Goal: Task Accomplishment & Management: Complete application form

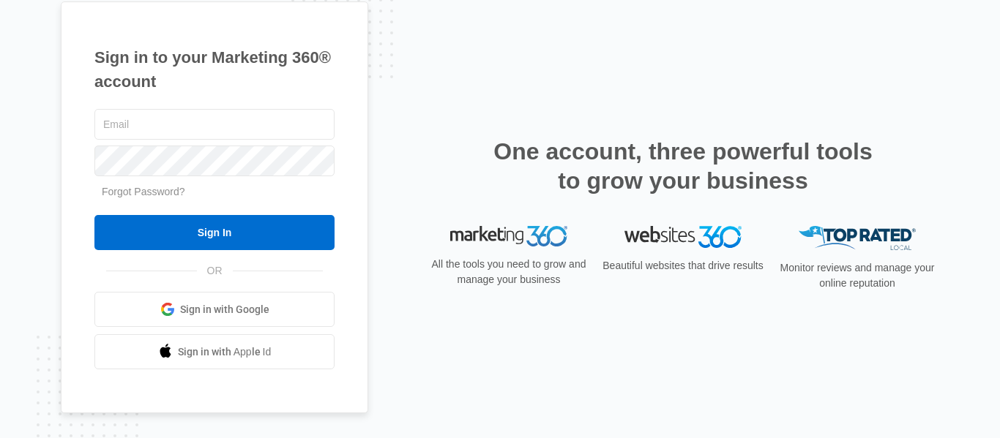
type input "[DOMAIN_NAME][EMAIL_ADDRESS][DOMAIN_NAME]"
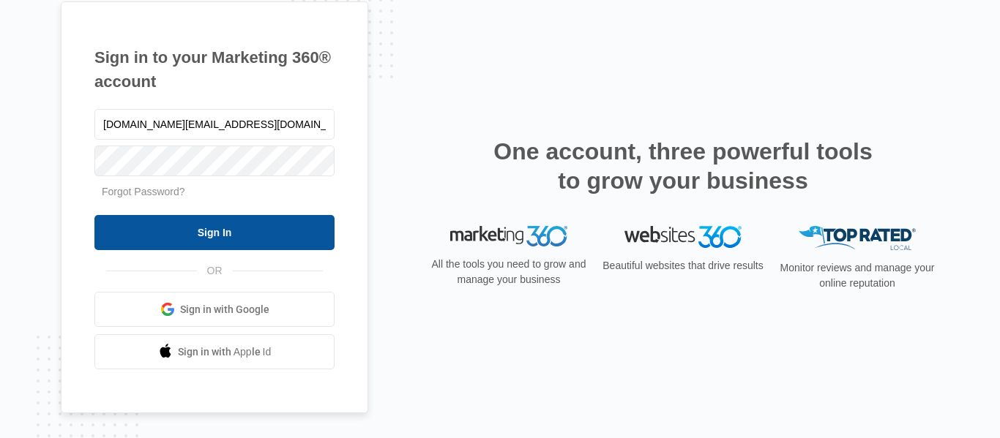
drag, startPoint x: 0, startPoint y: 0, endPoint x: 179, endPoint y: 242, distance: 300.9
click at [179, 242] on input "Sign In" at bounding box center [214, 232] width 240 height 35
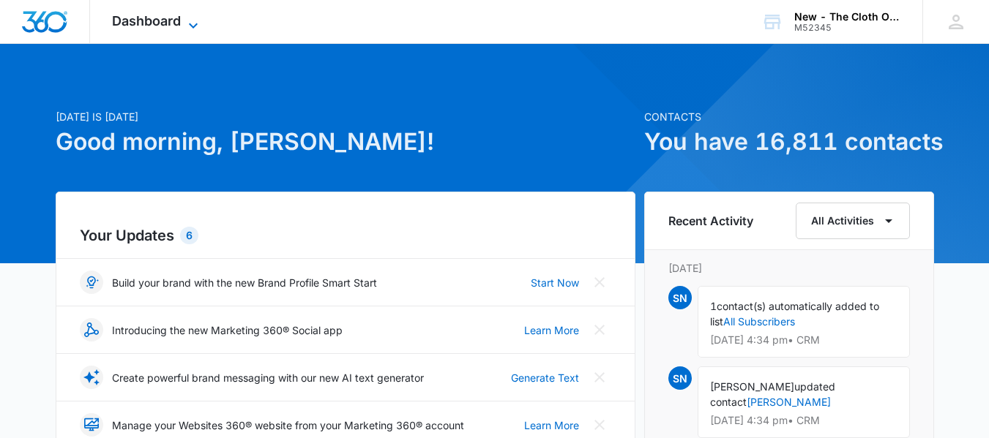
click at [176, 20] on span "Dashboard" at bounding box center [146, 20] width 69 height 15
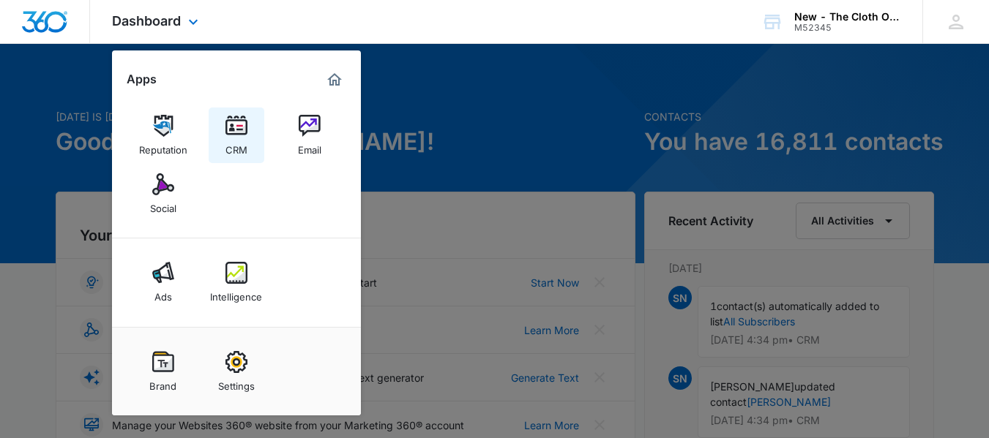
click at [228, 134] on img at bounding box center [236, 126] width 22 height 22
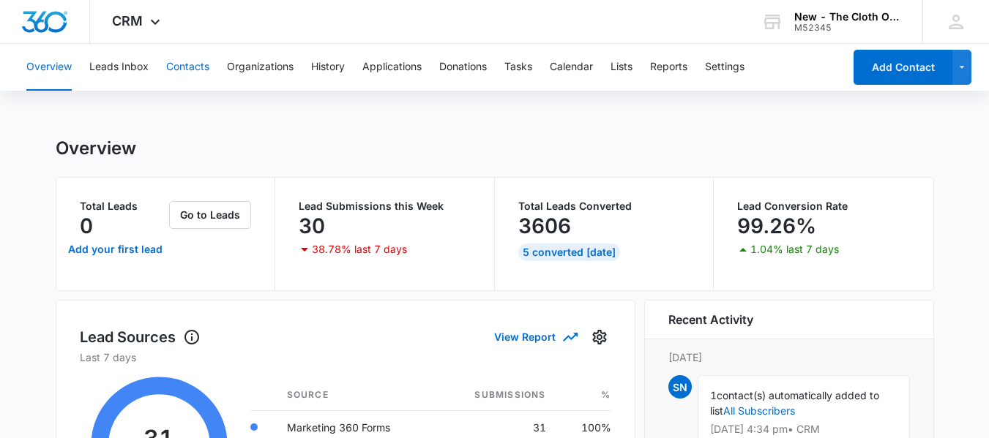
click at [195, 60] on button "Contacts" at bounding box center [187, 67] width 43 height 47
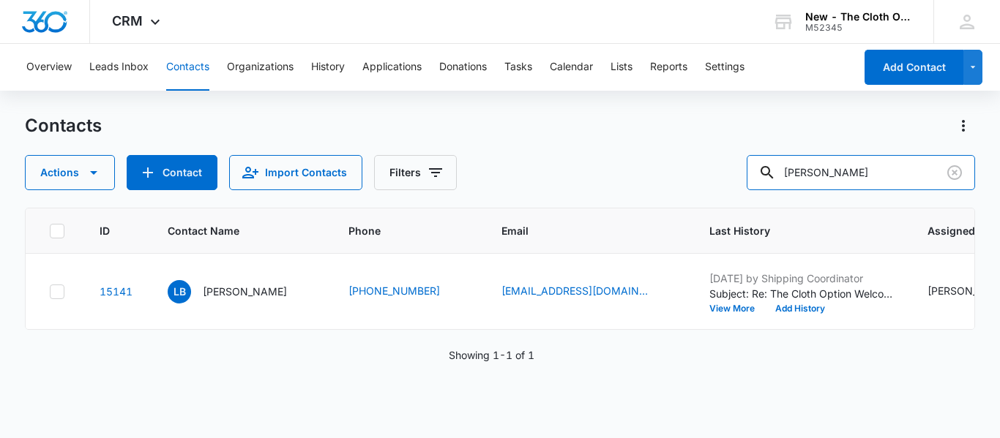
drag, startPoint x: 903, startPoint y: 170, endPoint x: 656, endPoint y: 193, distance: 247.7
click at [656, 193] on div "Contacts Actions Contact Import Contacts Filters [PERSON_NAME] ID Contact Name …" at bounding box center [500, 275] width 950 height 323
paste input "[EMAIL_ADDRESS][DOMAIN_NAME]"
type input "[EMAIL_ADDRESS][DOMAIN_NAME]"
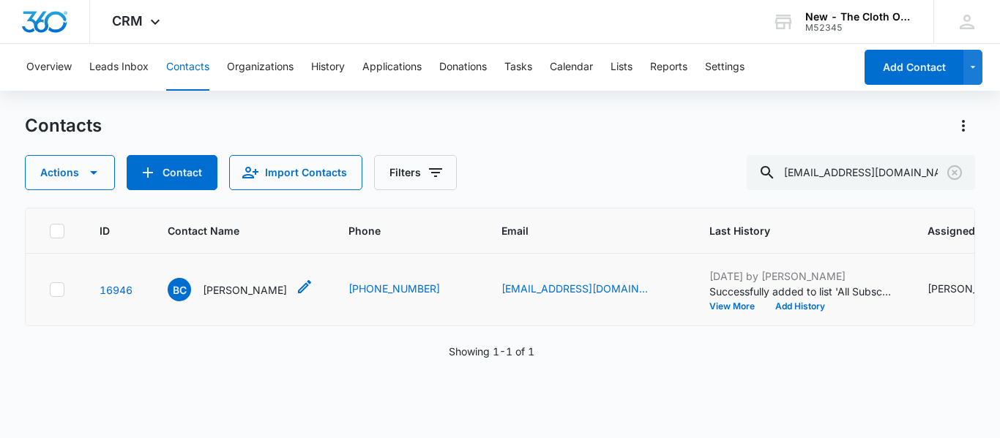
click at [236, 296] on div "BC [PERSON_NAME]" at bounding box center [227, 289] width 119 height 23
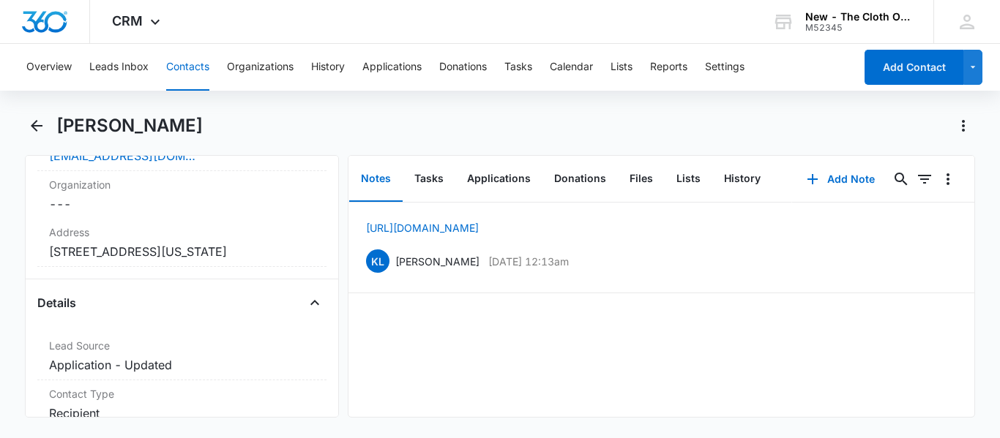
scroll to position [438, 0]
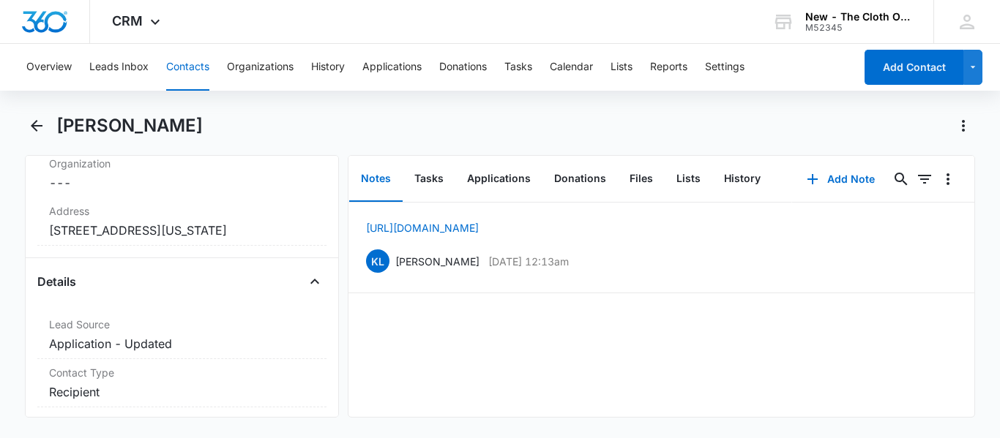
click at [200, 71] on button "Contacts" at bounding box center [187, 67] width 43 height 47
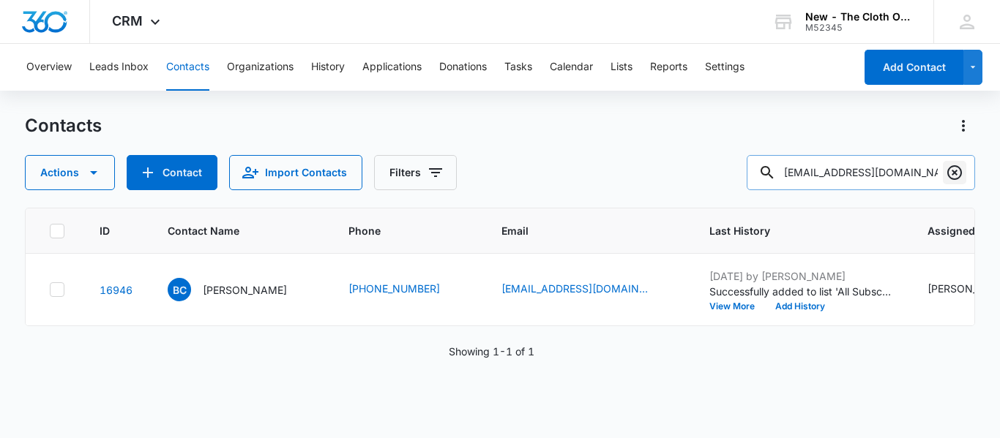
click at [954, 172] on icon "Clear" at bounding box center [954, 172] width 15 height 15
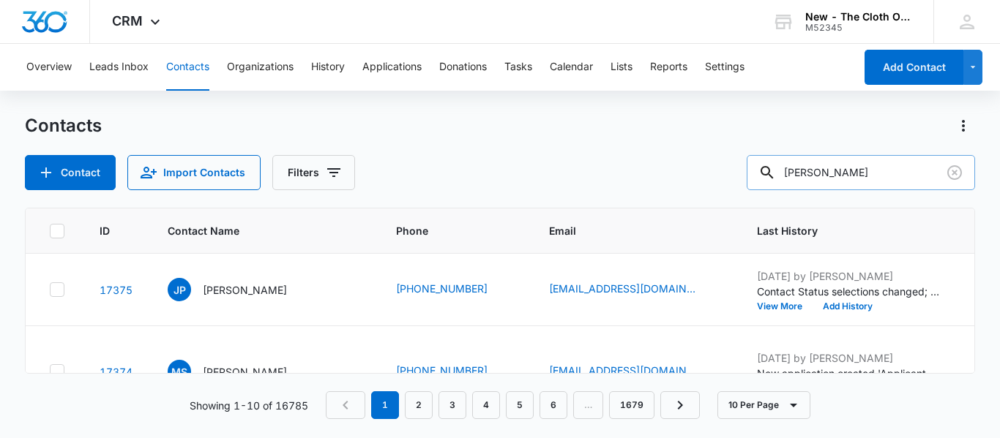
type input "[PERSON_NAME]"
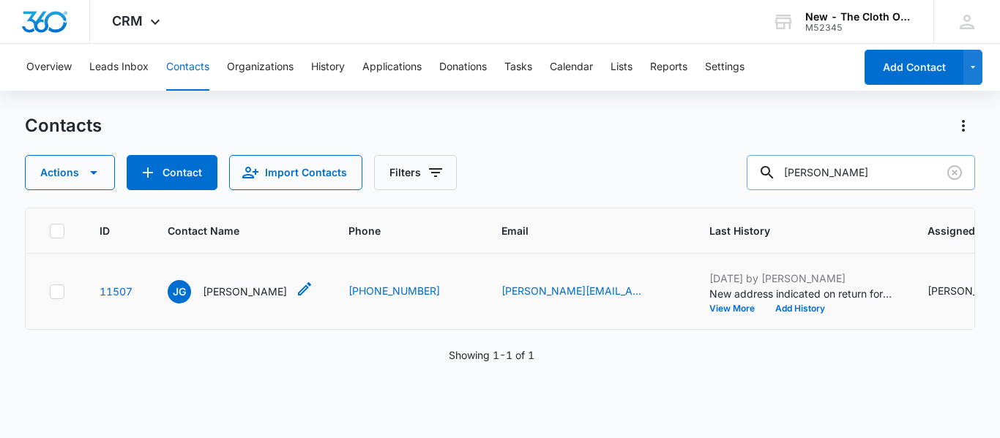
click at [219, 299] on p "[PERSON_NAME]" at bounding box center [245, 291] width 84 height 15
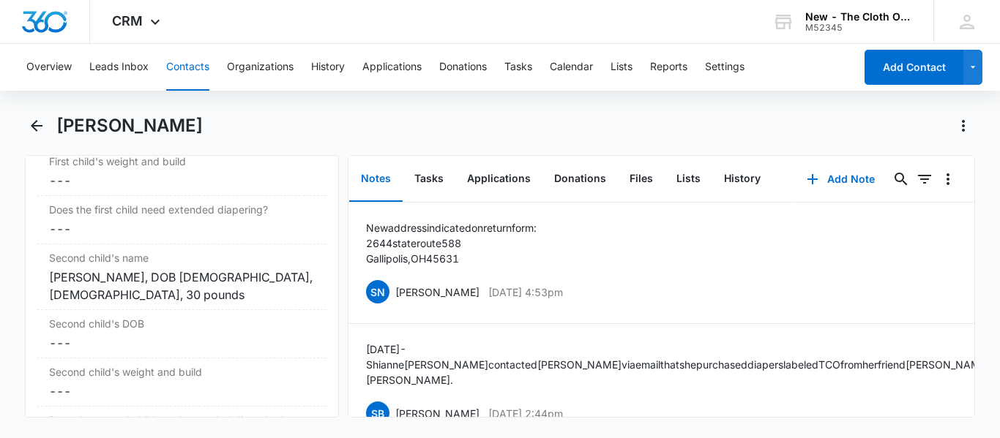
scroll to position [2191, 0]
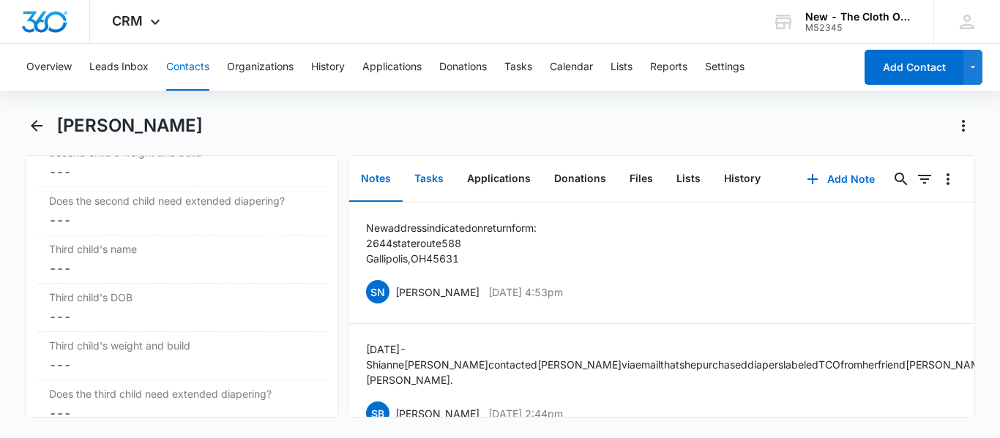
click at [425, 179] on button "Tasks" at bounding box center [429, 179] width 53 height 45
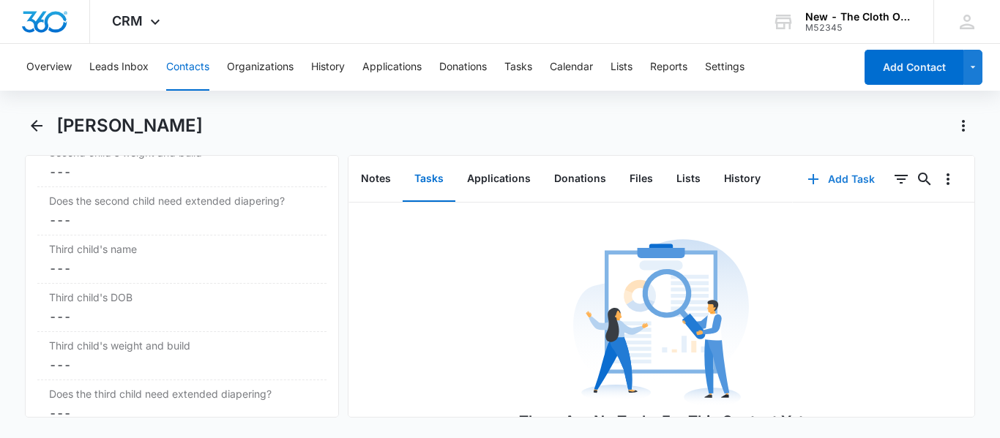
click at [840, 175] on button "Add Task" at bounding box center [841, 179] width 97 height 35
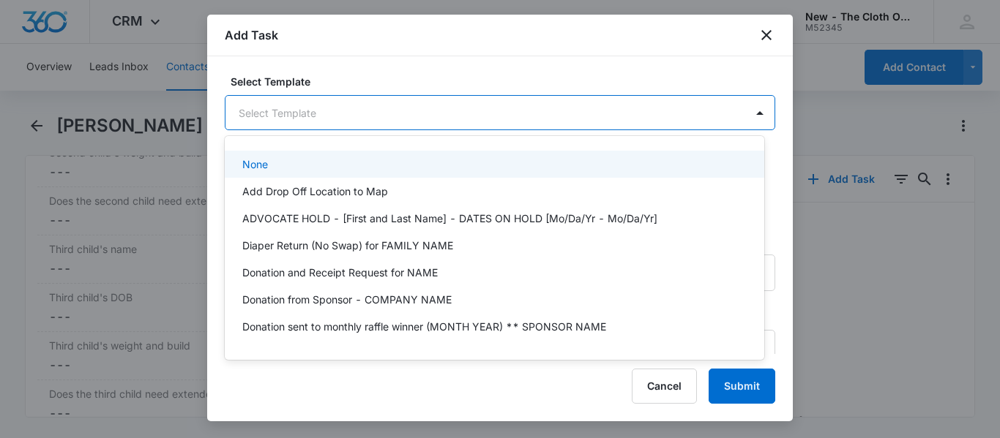
click at [324, 113] on body "CRM Apps Reputation CRM Email Social Ads Intelligence Brand Settings New - The …" at bounding box center [500, 219] width 1000 height 438
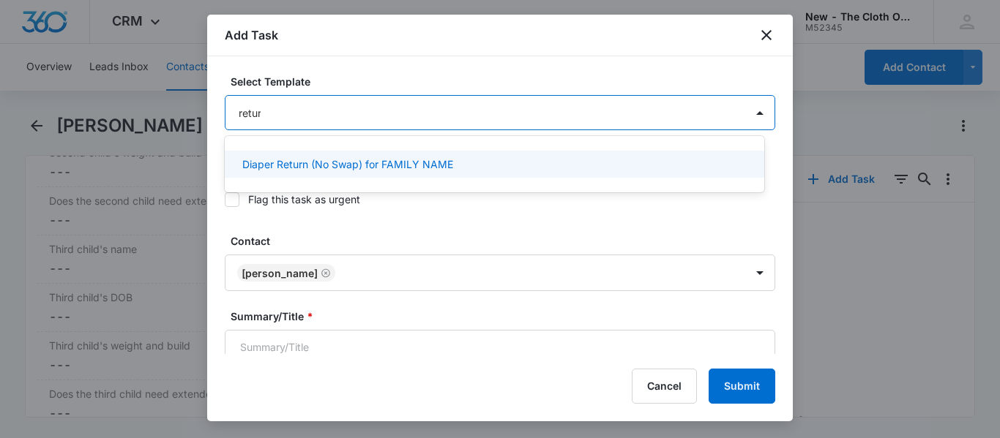
type input "return"
click at [384, 152] on div "Diaper Return (No Swap) for FAMILY NAME" at bounding box center [494, 164] width 539 height 27
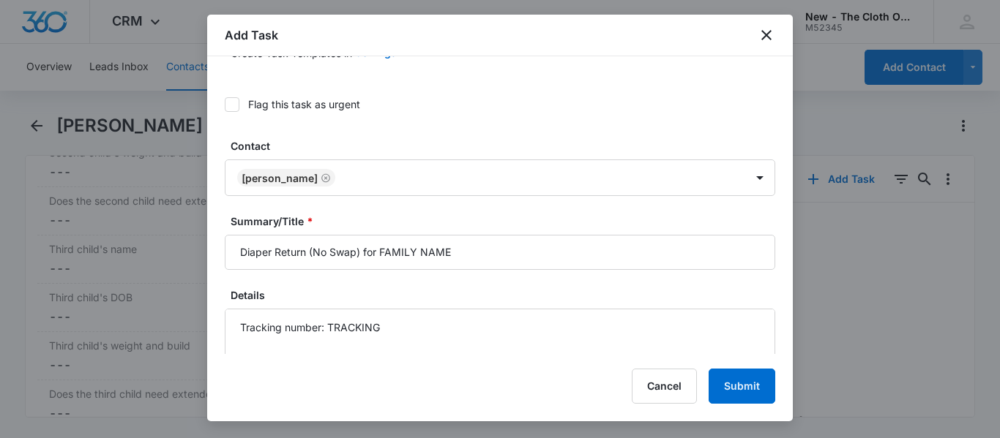
scroll to position [146, 0]
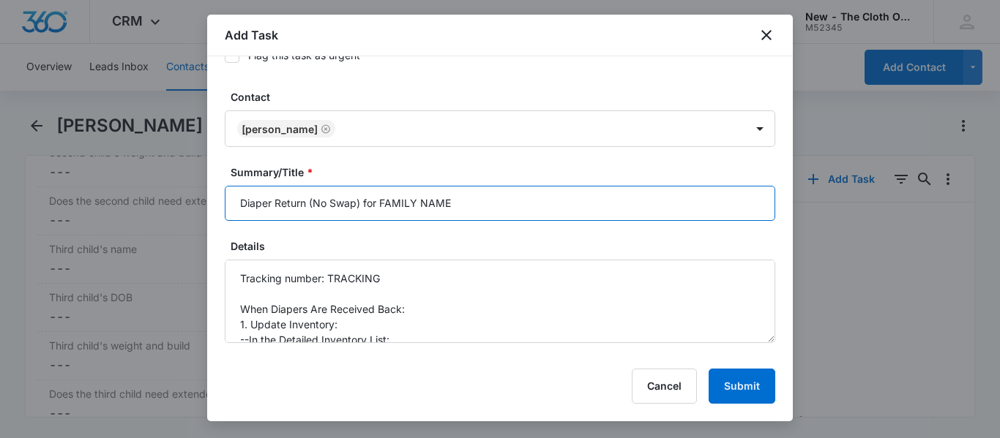
click at [502, 197] on input "Diaper Return (No Swap) for FAMILY NAME" at bounding box center [500, 203] width 550 height 35
type input "Diaper Return (No Swap) for [PERSON_NAME]"
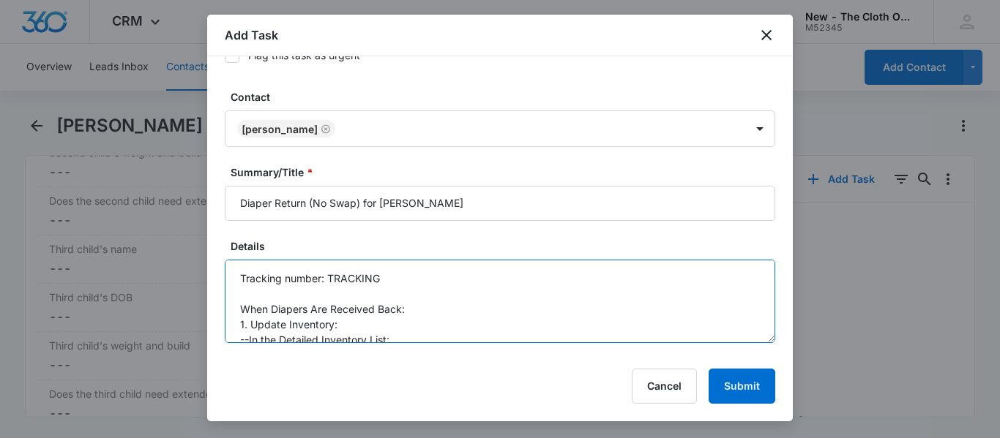
click at [478, 272] on textarea "Tracking number: TRACKING When Diapers Are Received Back: 1. Update Inventory: …" at bounding box center [500, 301] width 550 height 83
paste textarea "1ZJ85K270316995196"
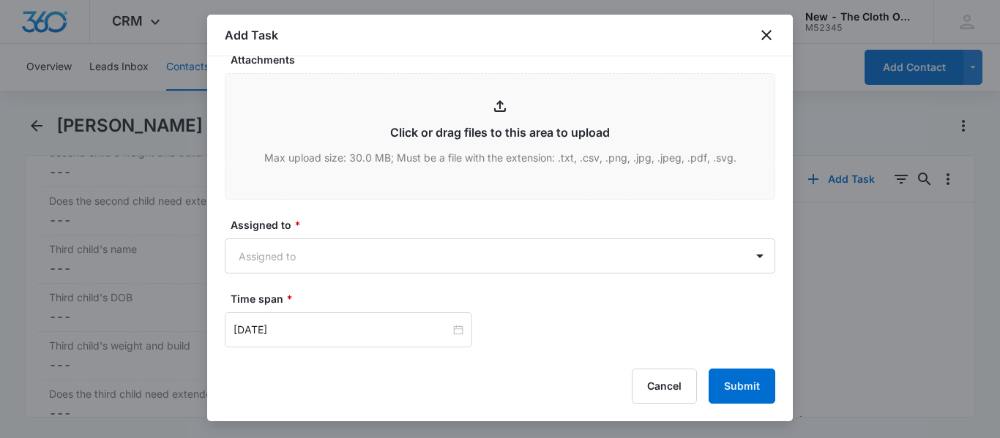
scroll to position [779, 0]
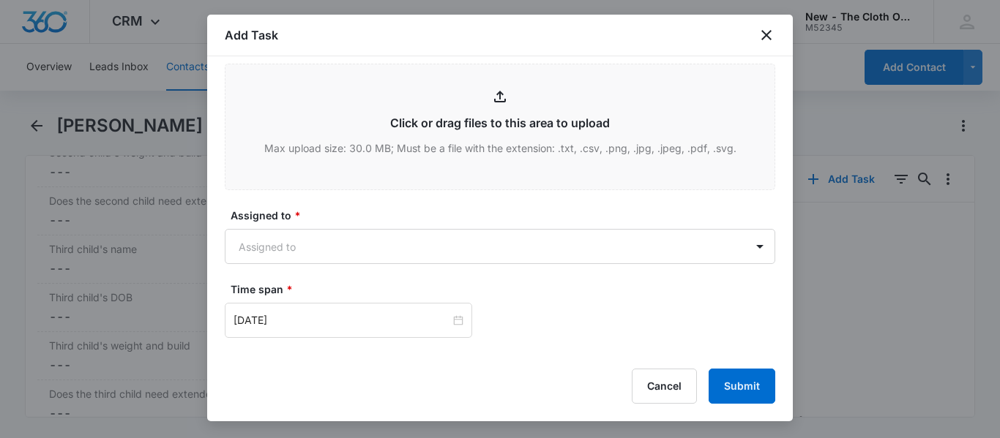
type textarea "Tracking number: 1ZJ85K270316995196 When Diapers Are Received Back: 1. Update I…"
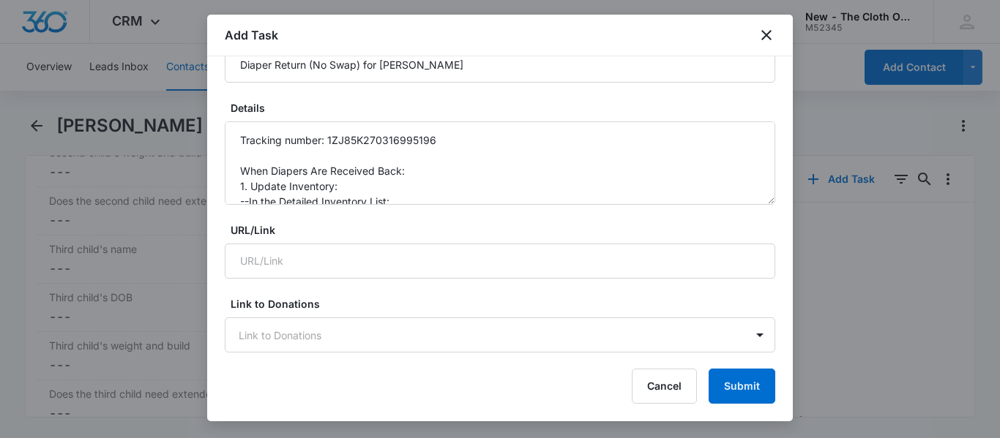
scroll to position [219, 0]
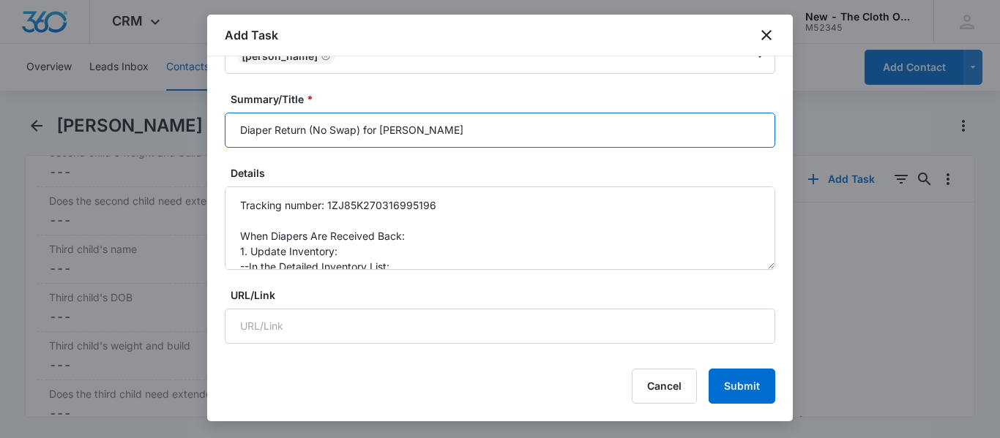
click at [366, 135] on input "Diaper Return (No Swap) for [PERSON_NAME]" at bounding box center [500, 130] width 550 height 35
type input "Diaper Return (No Swap) + Donation for [PERSON_NAME]"
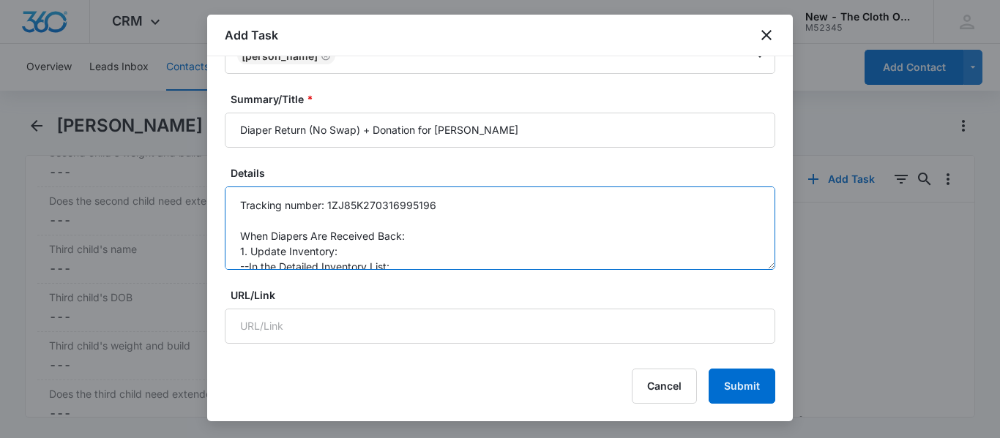
click at [242, 205] on textarea "Tracking number: 1ZJ85K270316995196 When Diapers Are Received Back: 1. Update I…" at bounding box center [500, 228] width 550 height 83
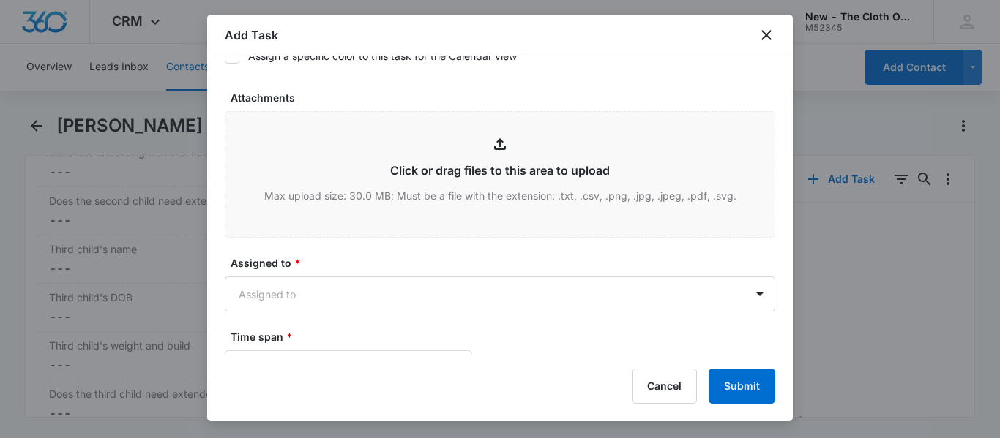
scroll to position [791, 0]
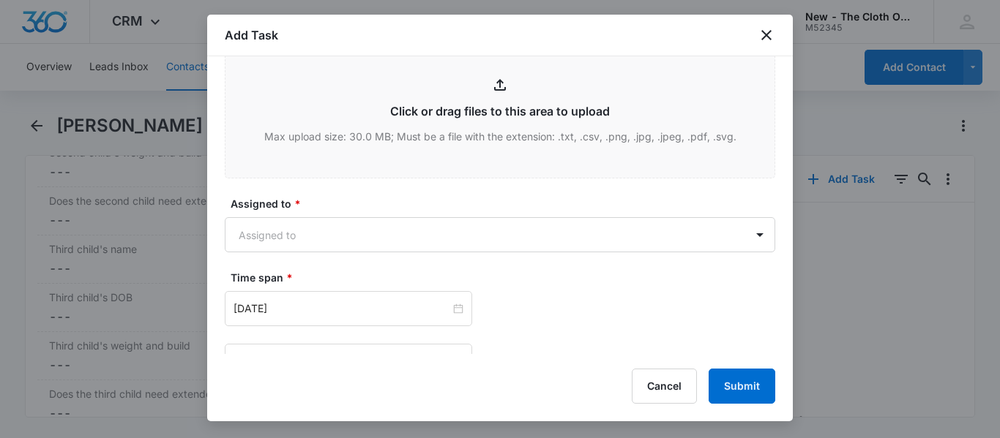
type textarea "**New address listed in notes for donation receipt** Tracking number: 1ZJ85K270…"
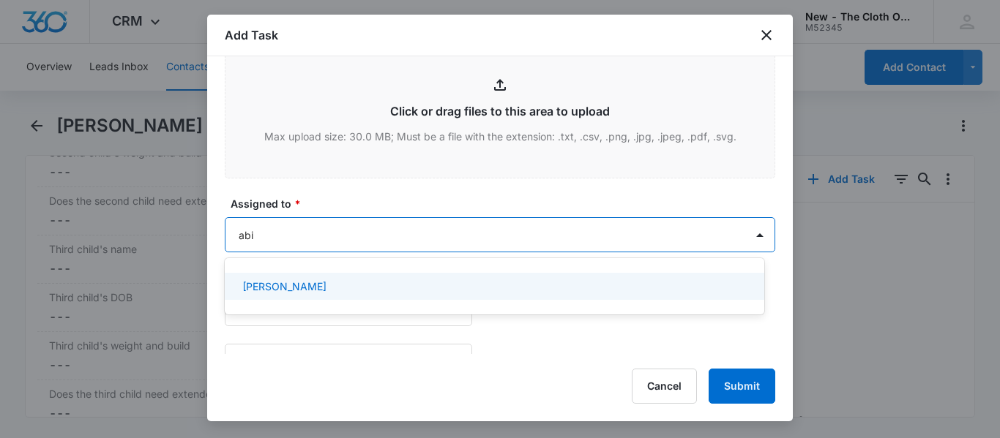
type input "abig"
click at [291, 285] on p "[PERSON_NAME]" at bounding box center [284, 286] width 84 height 15
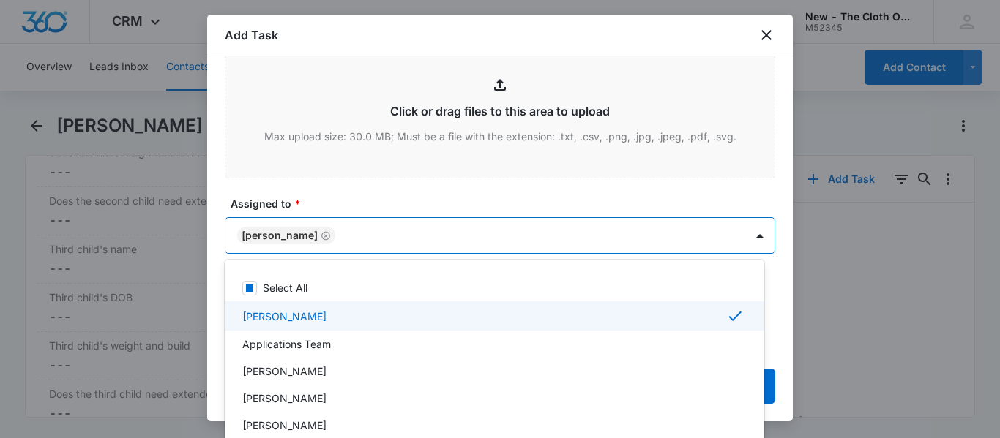
click at [599, 210] on label "Assigned to *" at bounding box center [506, 203] width 550 height 15
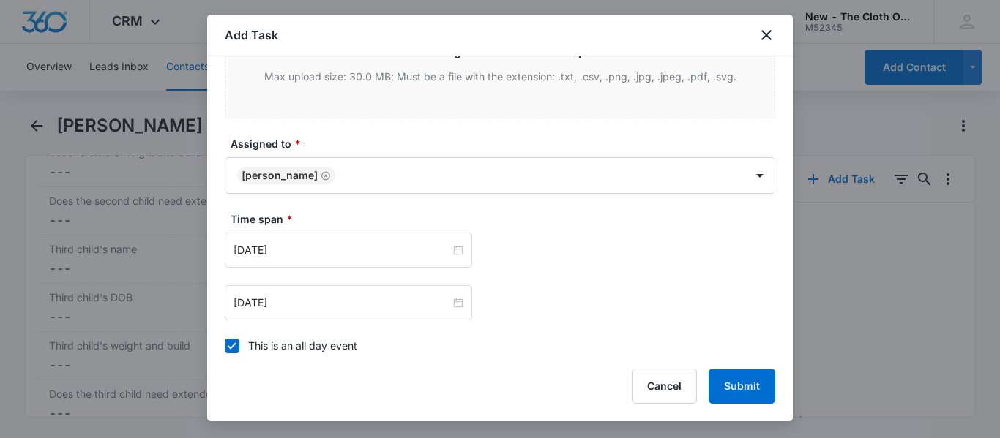
scroll to position [875, 0]
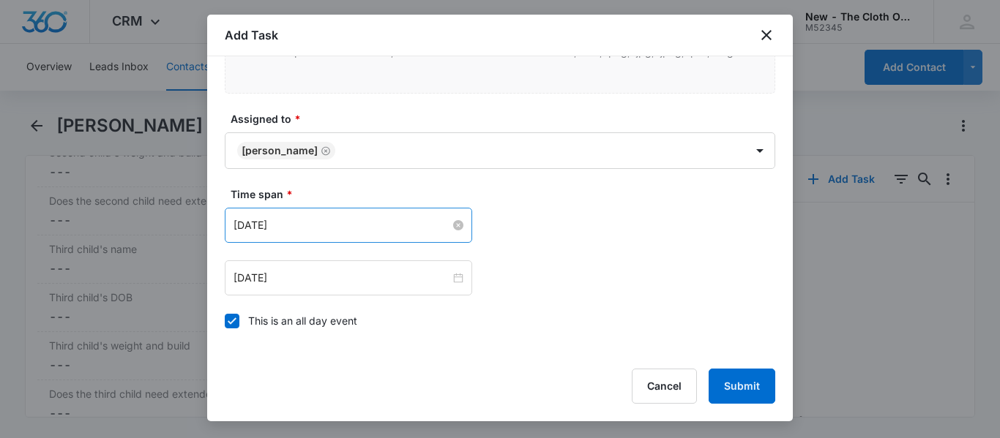
click at [358, 233] on input "[DATE]" at bounding box center [342, 225] width 217 height 16
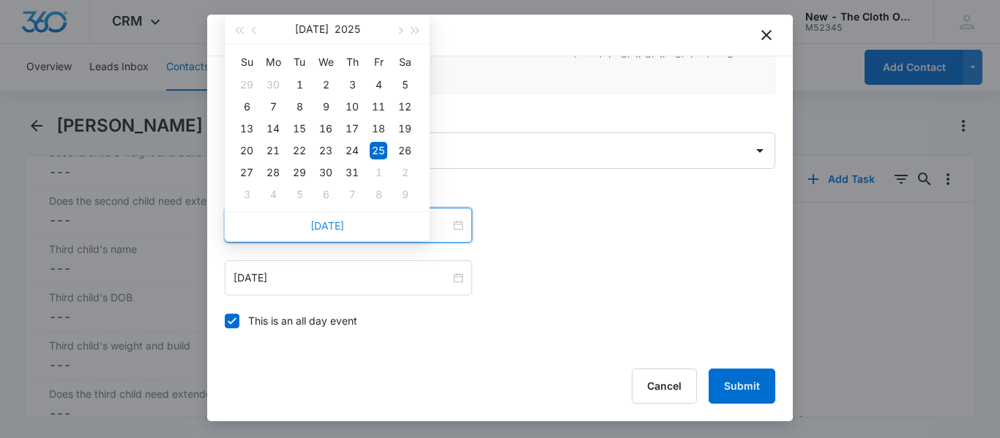
click at [341, 223] on link "[DATE]" at bounding box center [327, 226] width 34 height 12
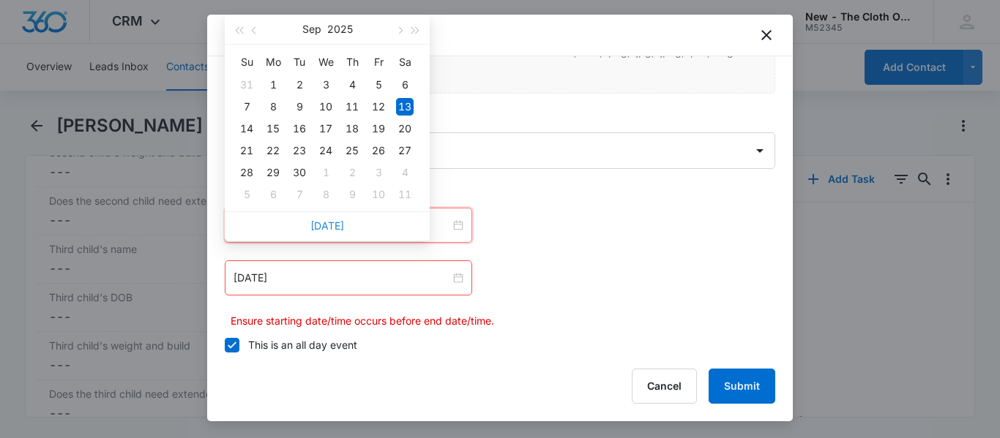
type input "[DATE]"
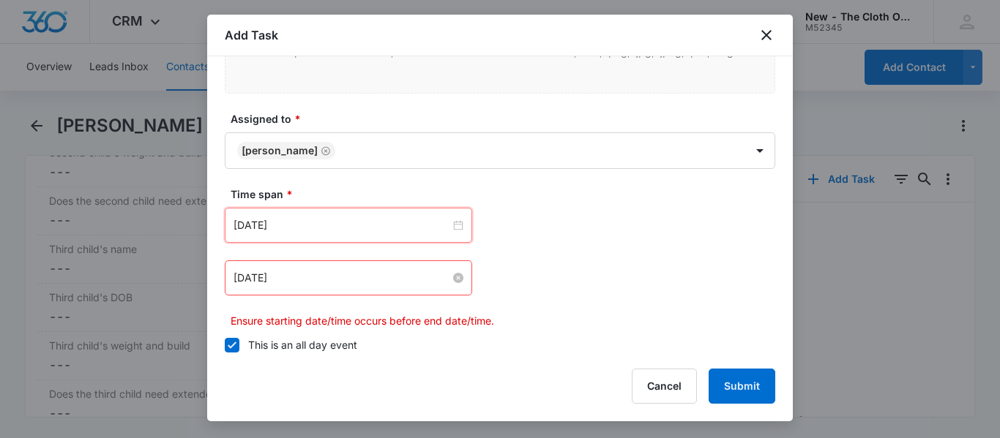
click at [376, 277] on input "[DATE]" at bounding box center [342, 278] width 217 height 16
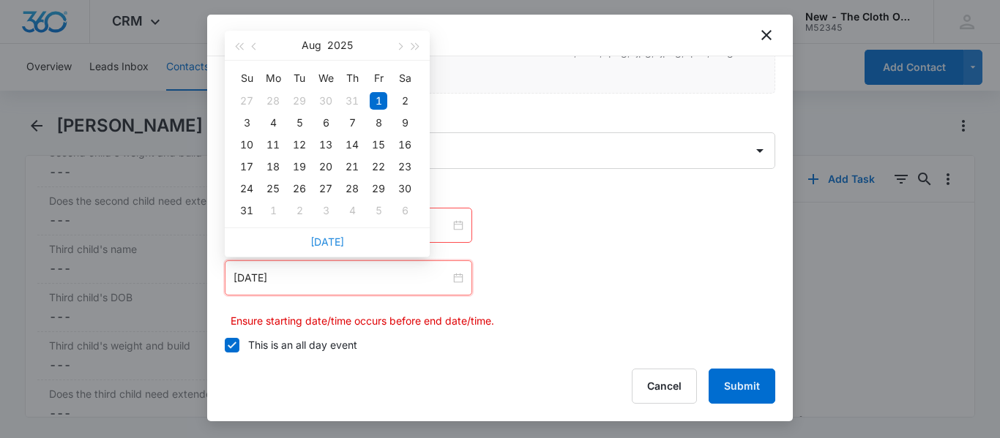
click at [334, 240] on link "[DATE]" at bounding box center [327, 242] width 34 height 12
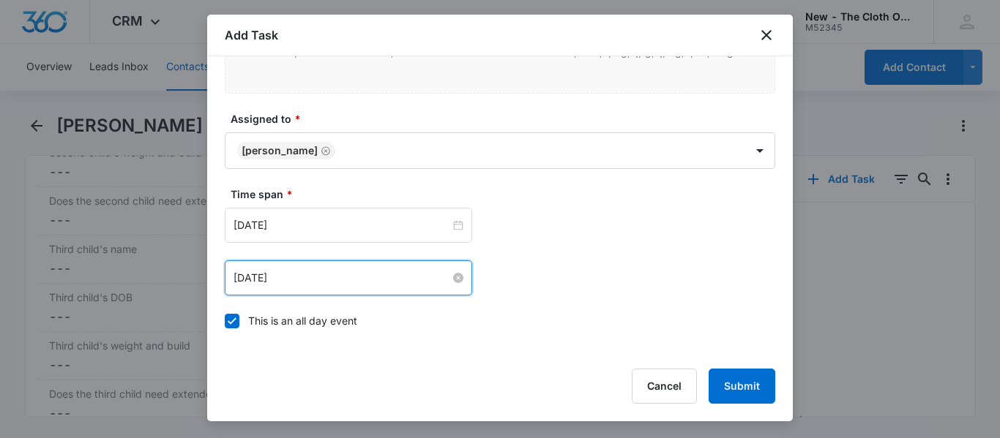
click at [363, 280] on input "[DATE]" at bounding box center [342, 278] width 217 height 16
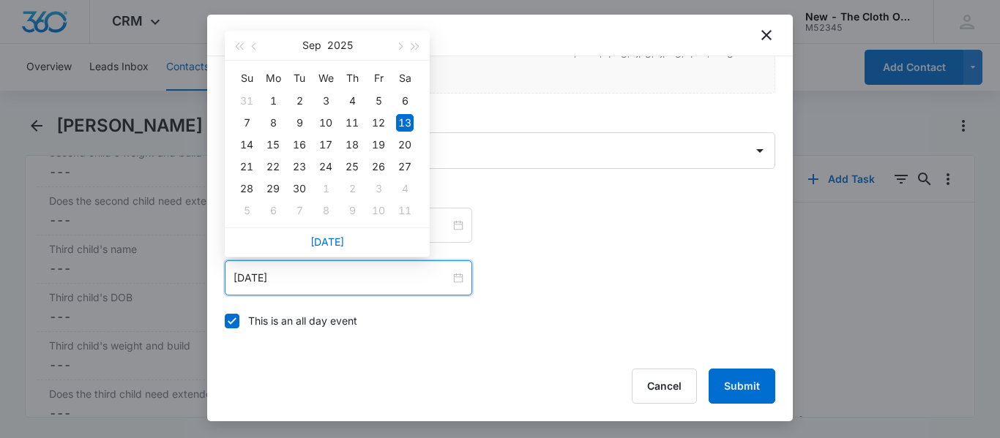
click at [359, 264] on div "[DATE]" at bounding box center [348, 278] width 247 height 35
click at [399, 47] on span "button" at bounding box center [398, 46] width 7 height 7
click at [269, 144] on div "13" at bounding box center [273, 145] width 18 height 18
type input "[DATE]"
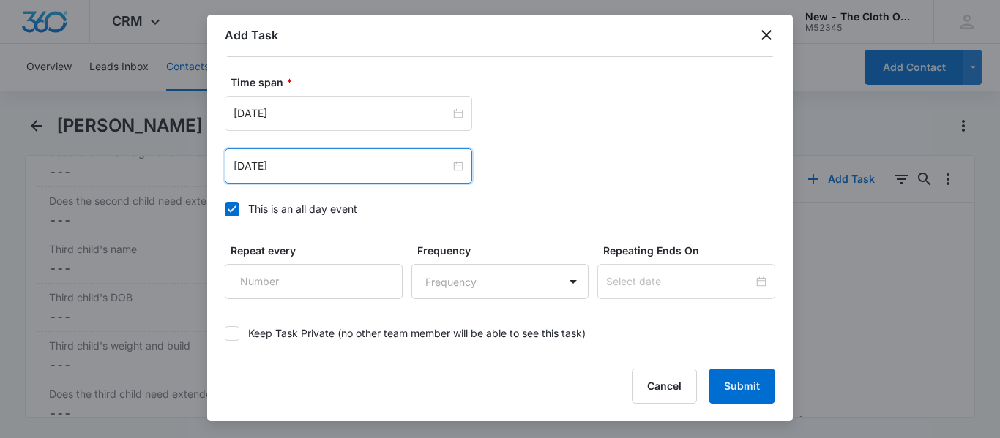
scroll to position [1057, 0]
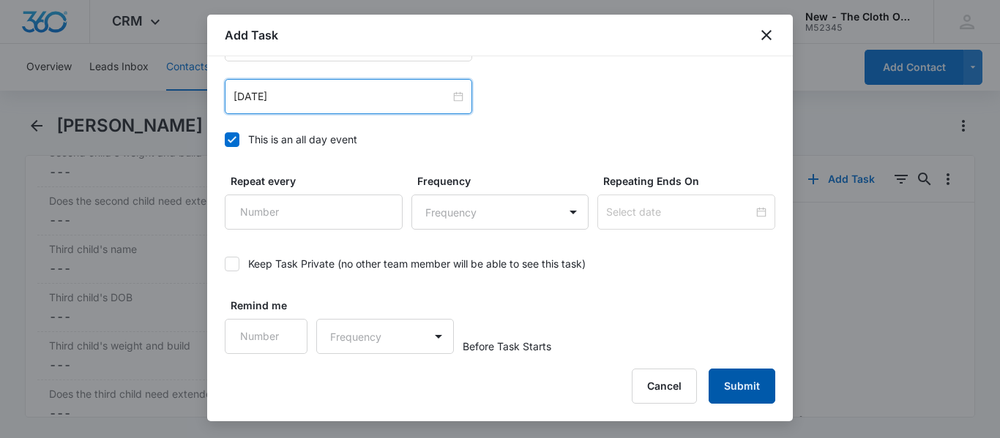
click at [711, 403] on button "Submit" at bounding box center [742, 386] width 67 height 35
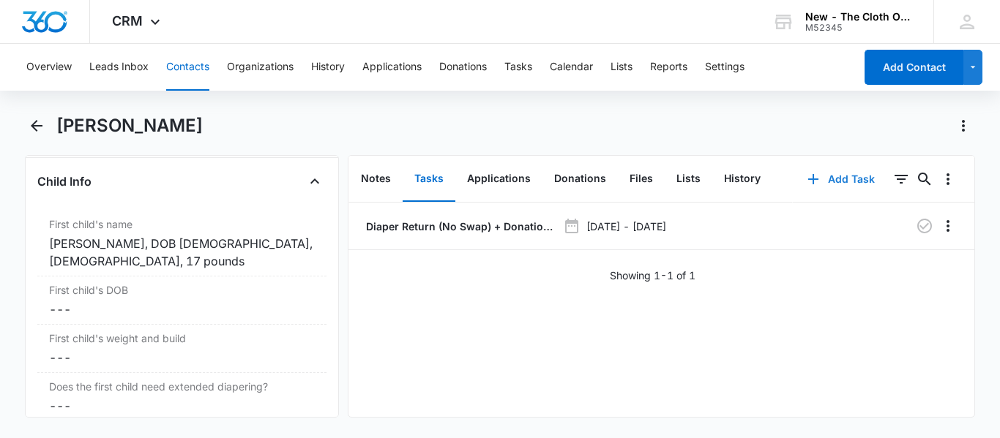
scroll to position [1781, 0]
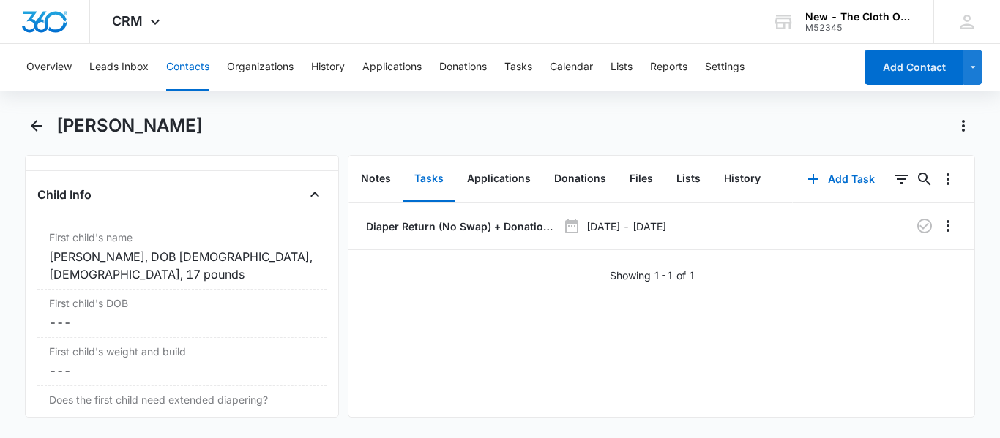
click at [187, 49] on button "Contacts" at bounding box center [187, 67] width 43 height 47
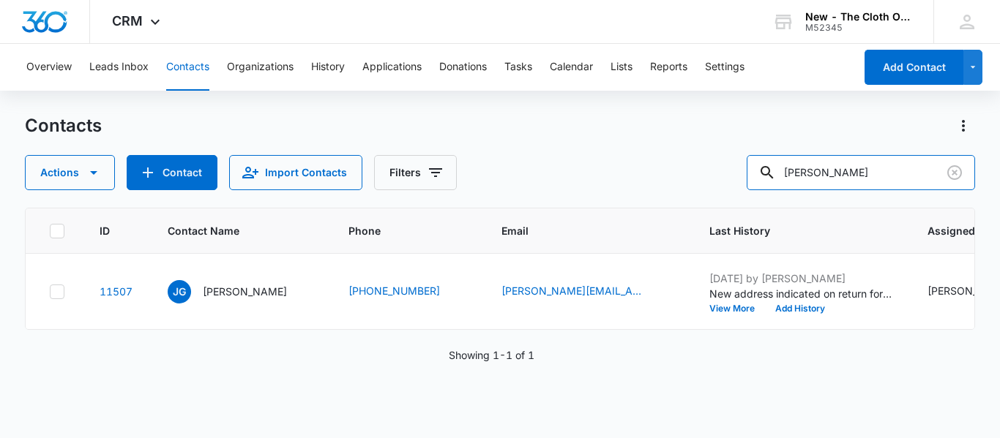
drag, startPoint x: 873, startPoint y: 166, endPoint x: 527, endPoint y: 214, distance: 348.9
click at [527, 214] on div "Contacts Actions Contact Import Contacts Filters [PERSON_NAME] ID Contact Name …" at bounding box center [500, 275] width 950 height 323
type input "[PERSON_NAME]"
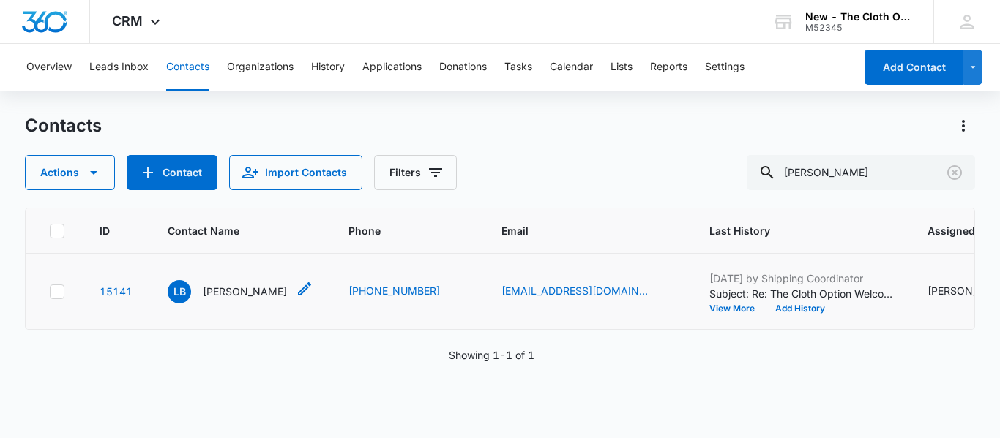
click at [234, 299] on p "[PERSON_NAME]" at bounding box center [245, 291] width 84 height 15
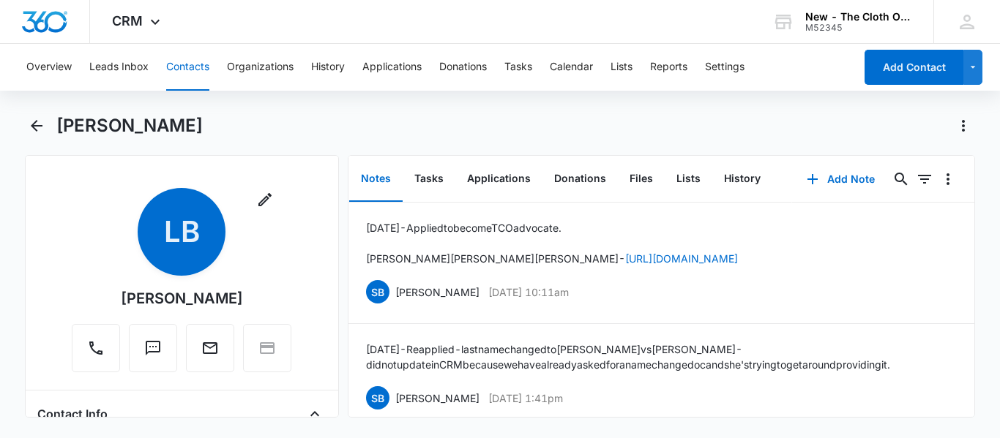
click at [324, 324] on div "Remove LB [PERSON_NAME] Contact Info Name Cancel Save Changes [PERSON_NAME] Pho…" at bounding box center [182, 286] width 314 height 263
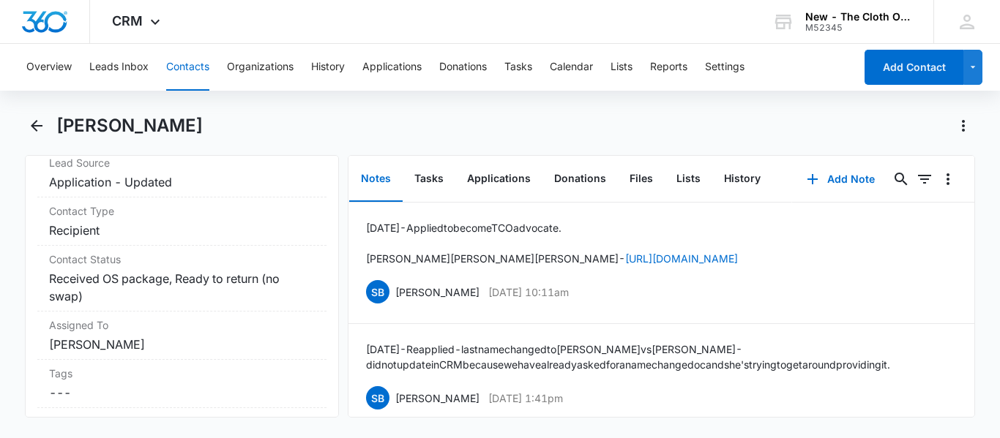
scroll to position [657, 0]
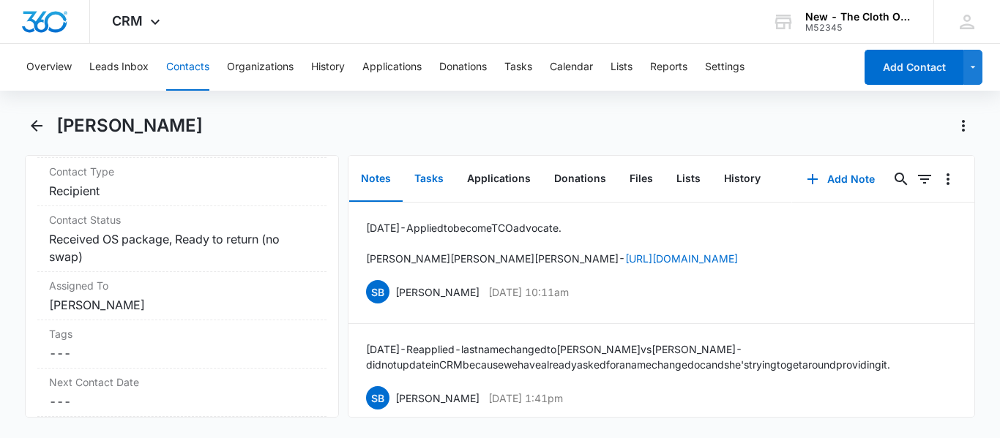
click at [442, 181] on button "Tasks" at bounding box center [429, 179] width 53 height 45
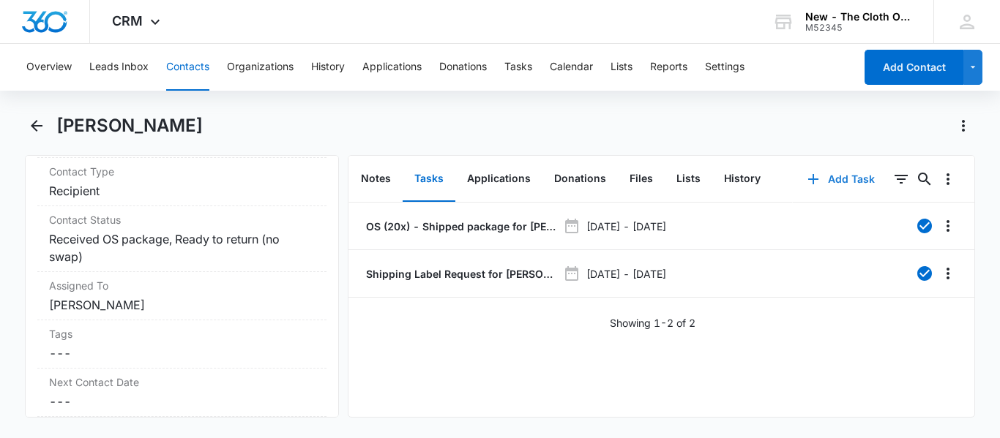
click at [827, 168] on button "Add Task" at bounding box center [841, 179] width 97 height 35
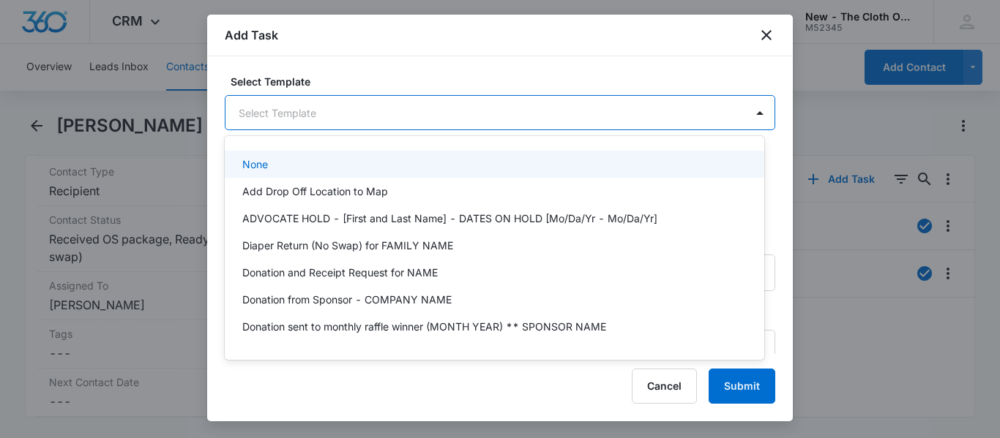
click at [370, 116] on body "CRM Apps Reputation CRM Email Social Ads Intelligence Brand Settings New - The …" at bounding box center [500, 219] width 1000 height 438
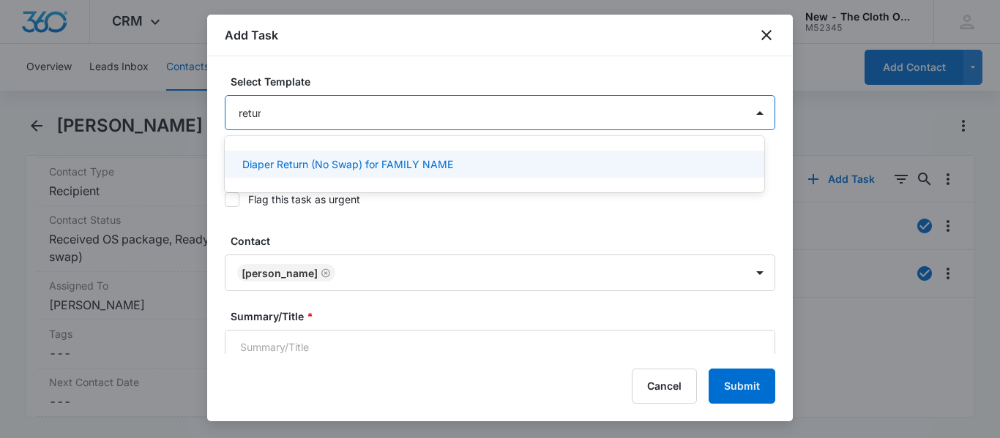
type input "return"
click at [409, 160] on p "Diaper Return (No Swap) for FAMILY NAME" at bounding box center [347, 164] width 211 height 15
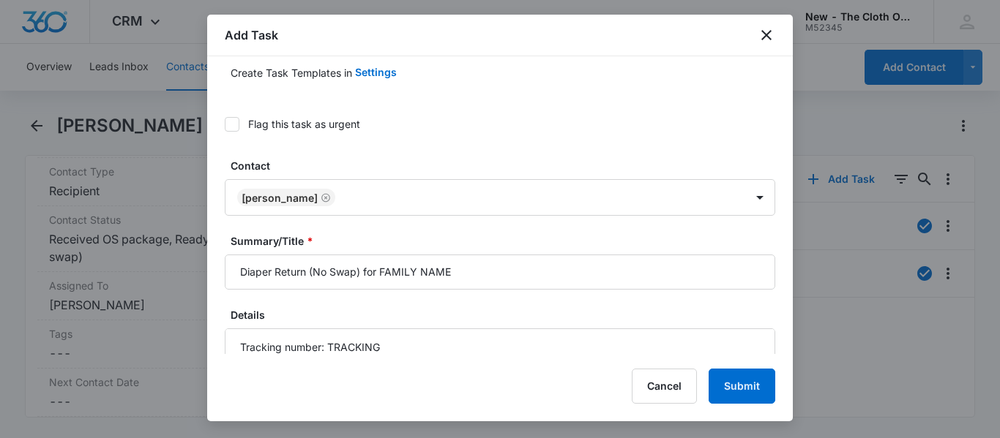
scroll to position [127, 0]
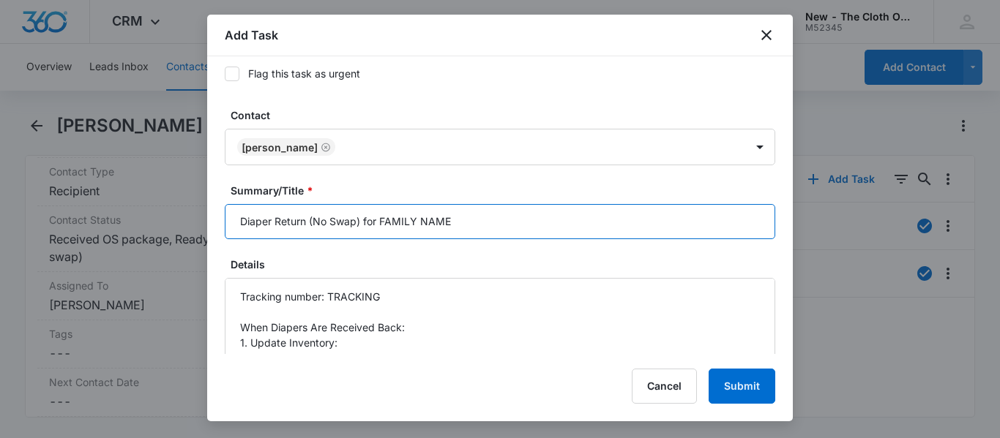
click at [492, 222] on input "Diaper Return (No Swap) for FAMILY NAME" at bounding box center [500, 221] width 550 height 35
type input "Diaper Return (No Swap) for [PERSON_NAME]"
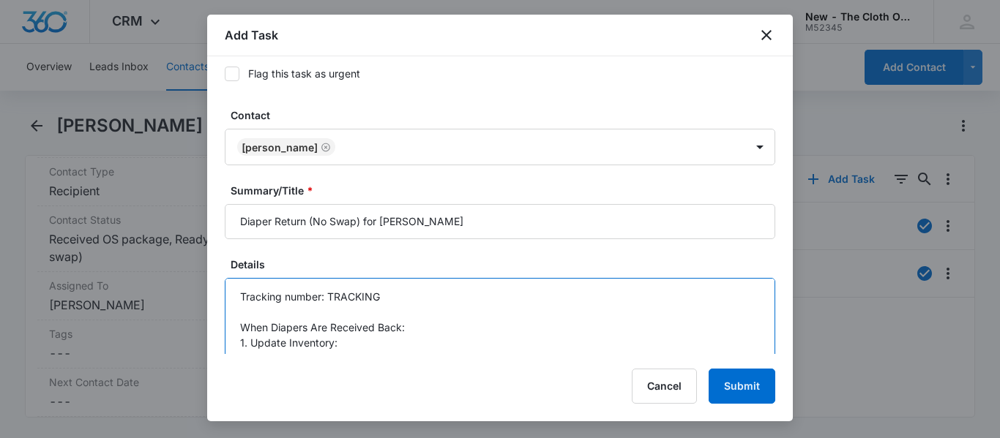
click at [495, 300] on textarea "Tracking number: TRACKING When Diapers Are Received Back: 1. Update Inventory: …" at bounding box center [500, 319] width 550 height 83
paste textarea "9434636106194299838588"
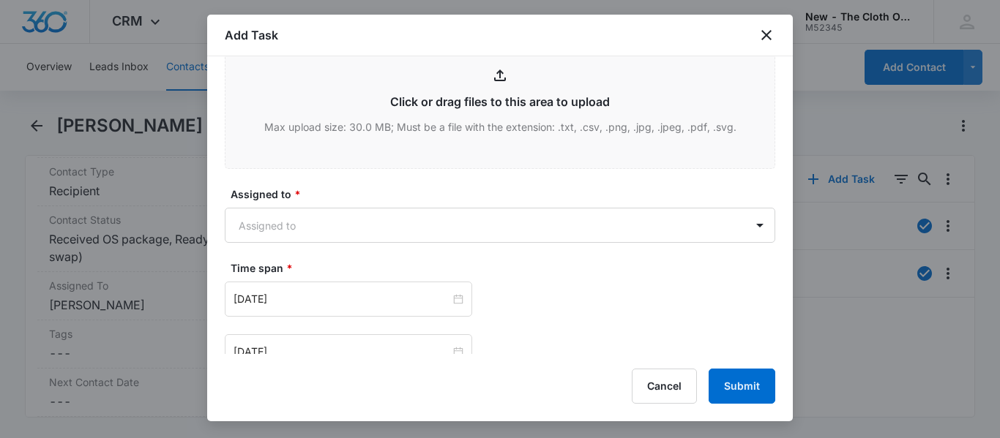
scroll to position [815, 0]
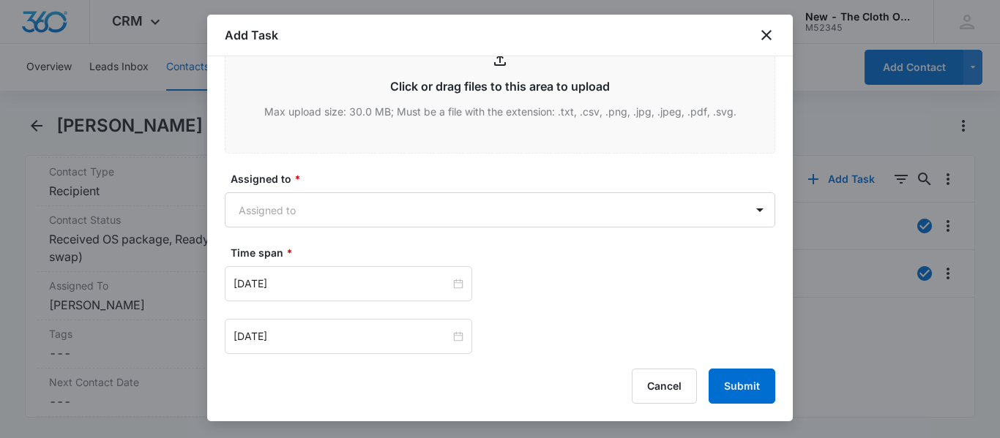
type textarea "Tracking number: 9434636106194299838588 When Diapers Are Received Back: 1. Upda…"
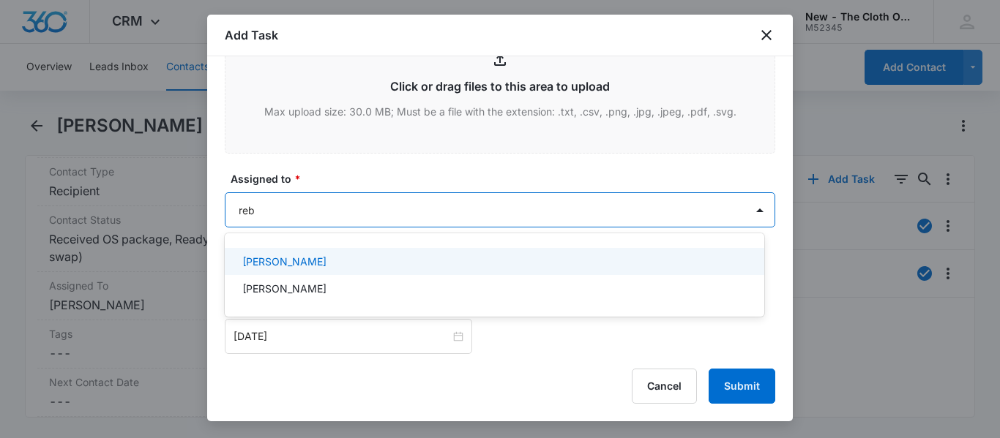
type input "[PERSON_NAME]"
click at [288, 259] on p "[PERSON_NAME]" at bounding box center [284, 261] width 84 height 15
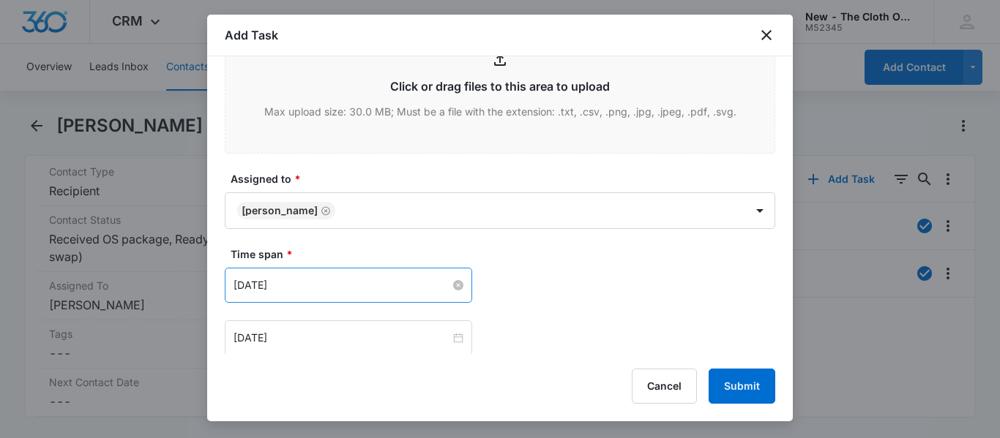
click at [380, 283] on input "[DATE]" at bounding box center [342, 285] width 217 height 16
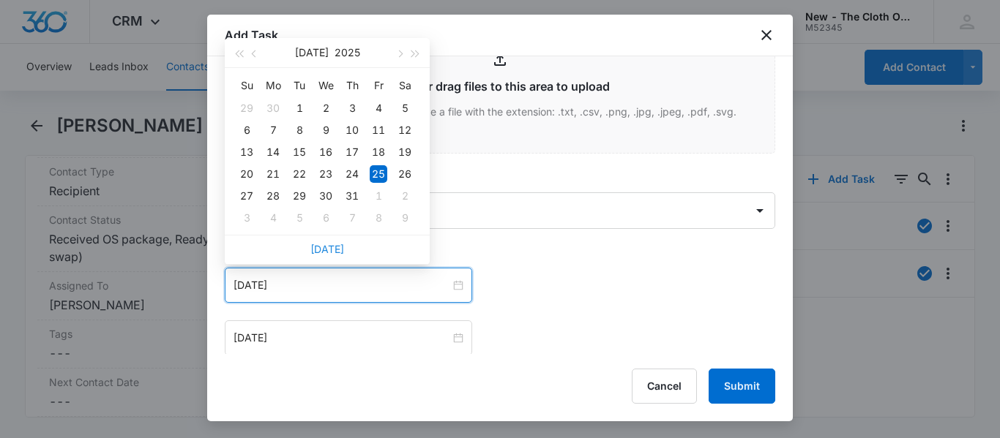
click at [335, 255] on link "[DATE]" at bounding box center [327, 249] width 34 height 12
type input "[DATE]"
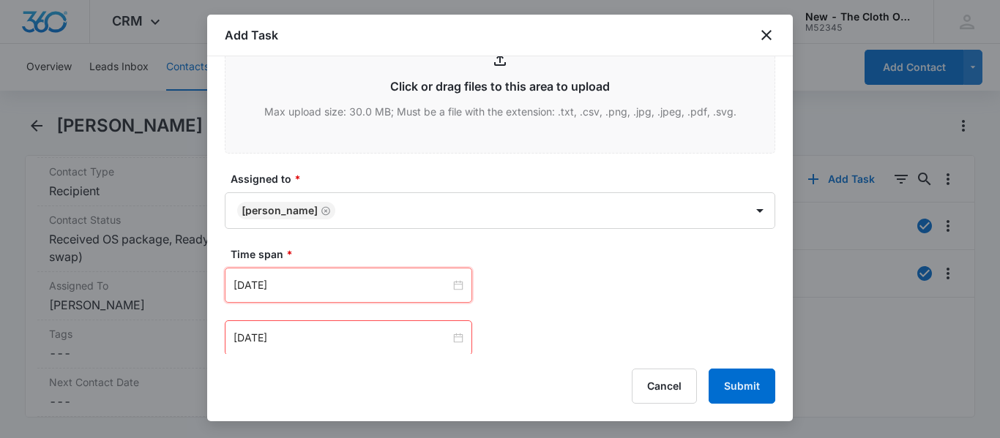
click at [556, 296] on div "[DATE] [DATE] Su Mo Tu We Th Fr Sa 31 1 2 3 4 5 6 7 8 9 10 11 12 13 14 15 16 17…" at bounding box center [500, 285] width 550 height 35
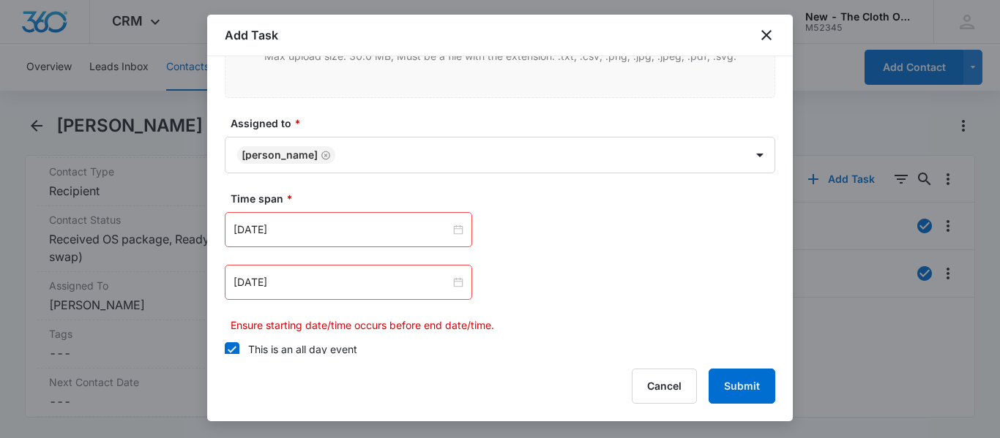
scroll to position [889, 0]
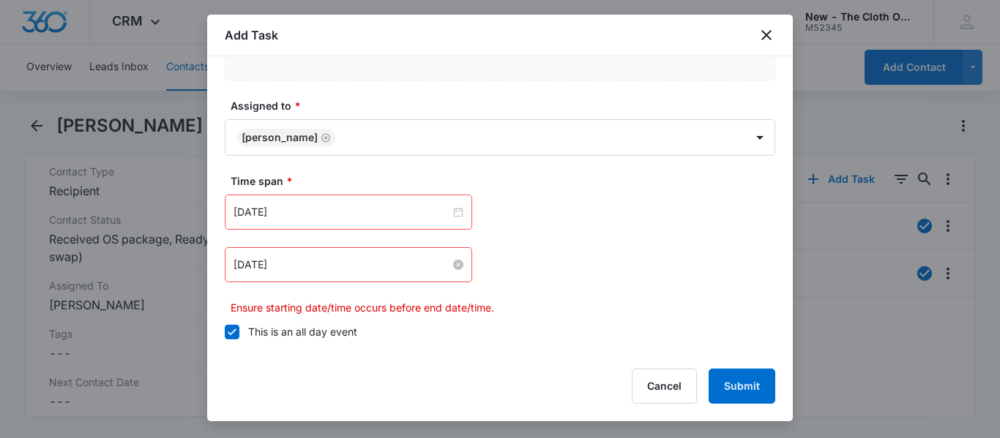
click at [380, 268] on input "[DATE]" at bounding box center [342, 265] width 217 height 16
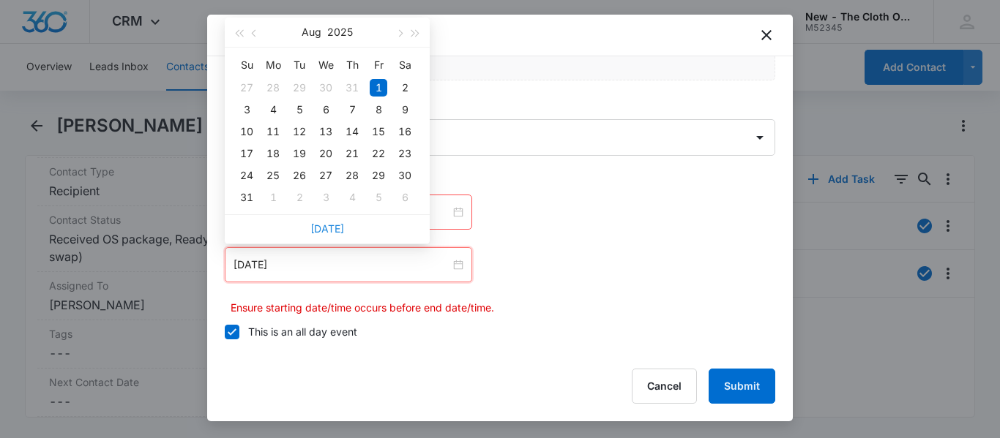
click at [335, 230] on link "[DATE]" at bounding box center [327, 229] width 34 height 12
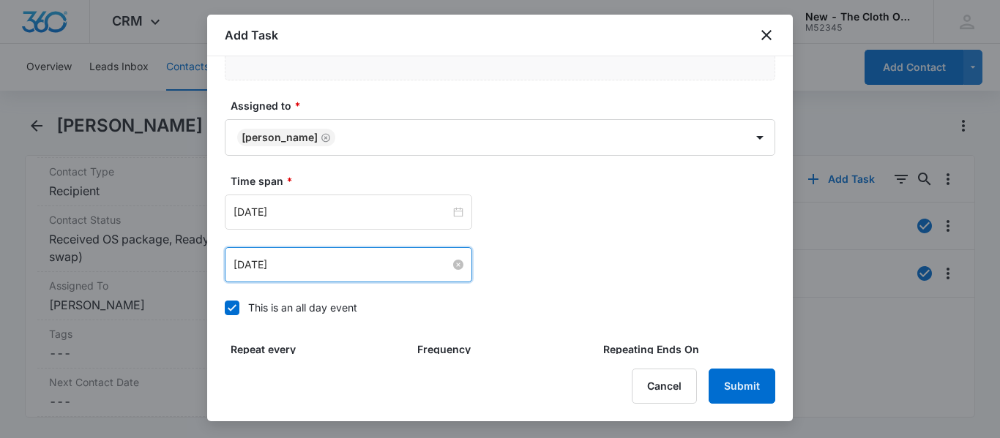
click at [337, 271] on input "[DATE]" at bounding box center [342, 265] width 217 height 16
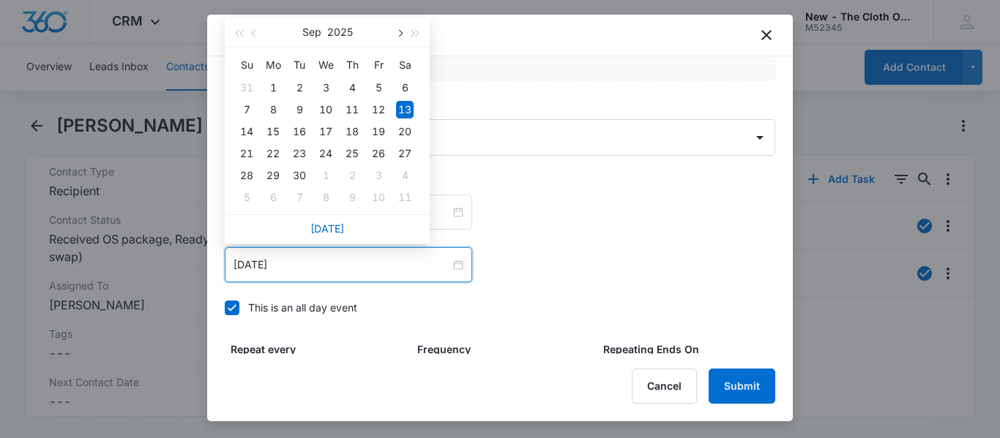
click at [399, 34] on span "button" at bounding box center [398, 33] width 7 height 7
click at [274, 135] on div "13" at bounding box center [273, 132] width 18 height 18
type input "[DATE]"
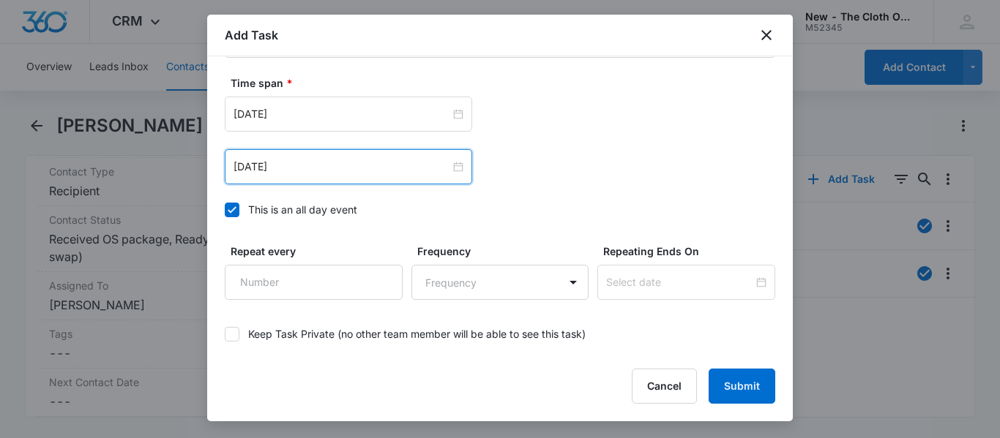
scroll to position [1057, 0]
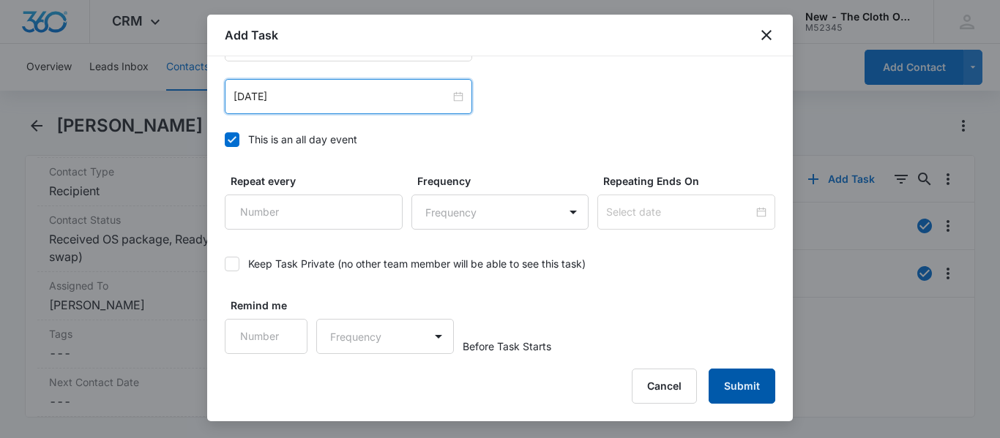
click at [747, 389] on button "Submit" at bounding box center [742, 386] width 67 height 35
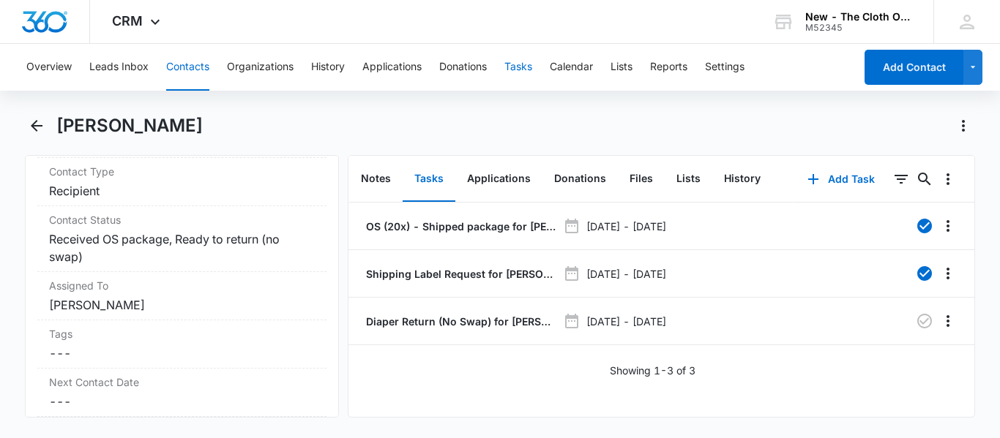
click at [529, 67] on button "Tasks" at bounding box center [518, 67] width 28 height 47
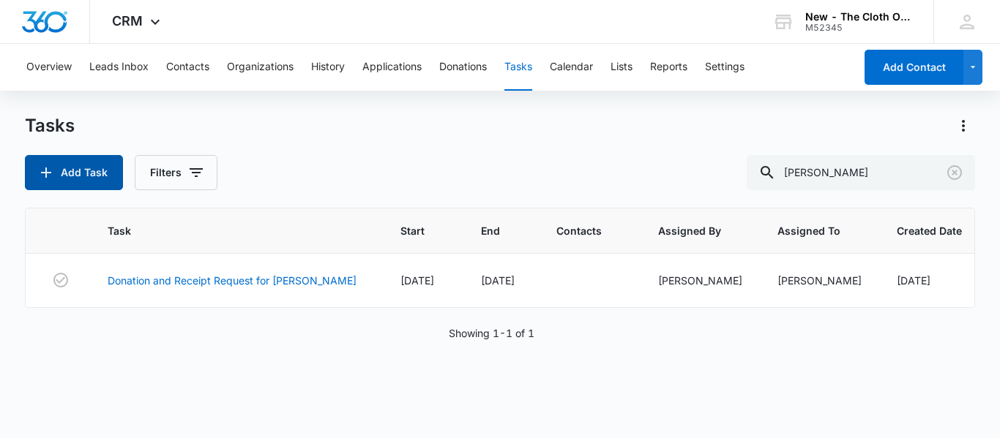
click at [87, 158] on button "Add Task" at bounding box center [74, 172] width 98 height 35
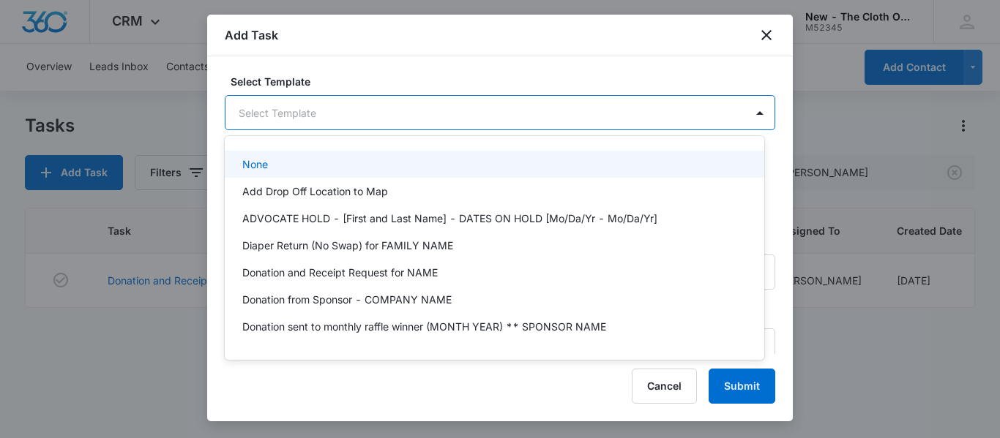
click at [319, 119] on body "CRM Apps Reputation CRM Email Social Ads Intelligence Brand Settings New - The …" at bounding box center [500, 219] width 1000 height 438
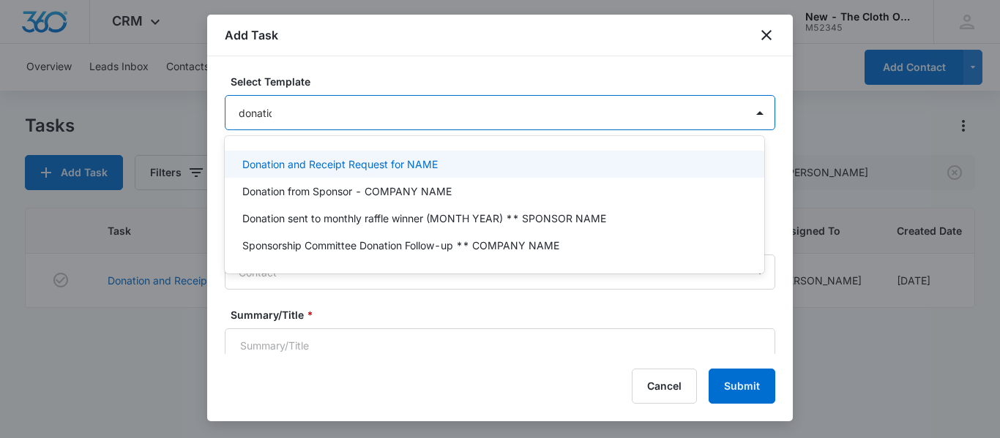
type input "donation"
click at [348, 168] on p "Donation and Receipt Request for NAME" at bounding box center [339, 164] width 195 height 15
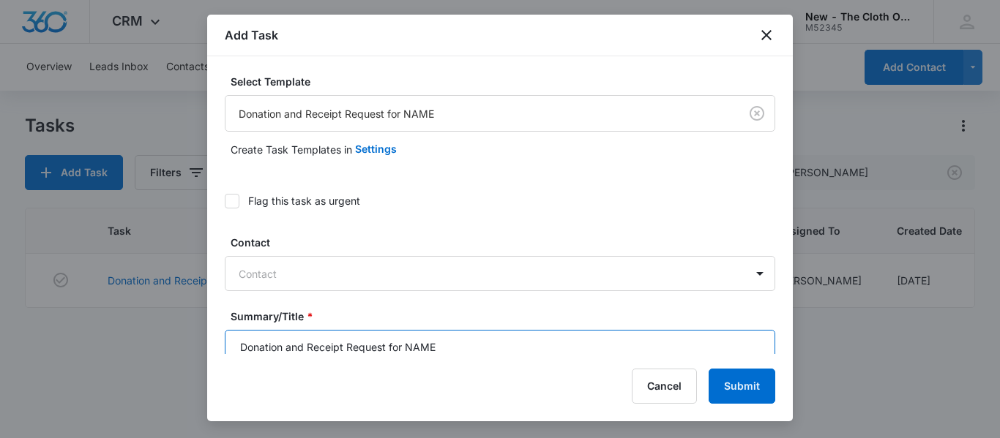
click at [460, 343] on input "Donation and Receipt Request for NAME" at bounding box center [500, 347] width 550 height 35
paste input "[PERSON_NAME]"
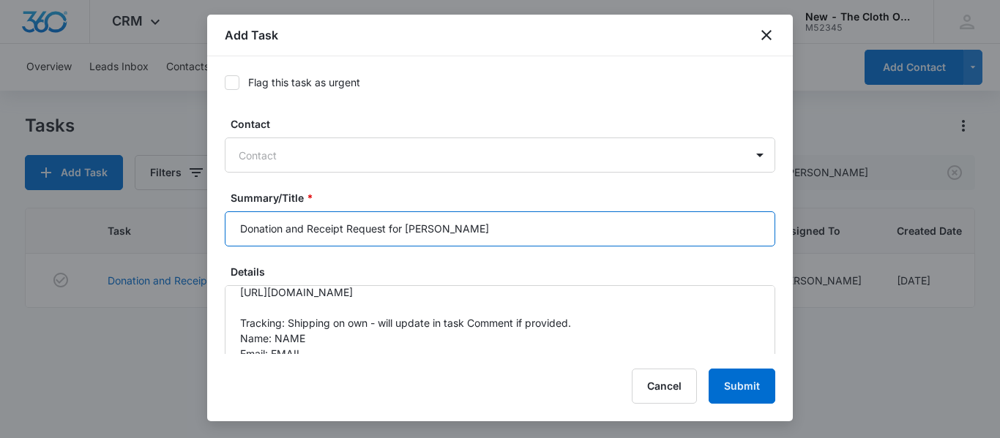
scroll to position [62, 0]
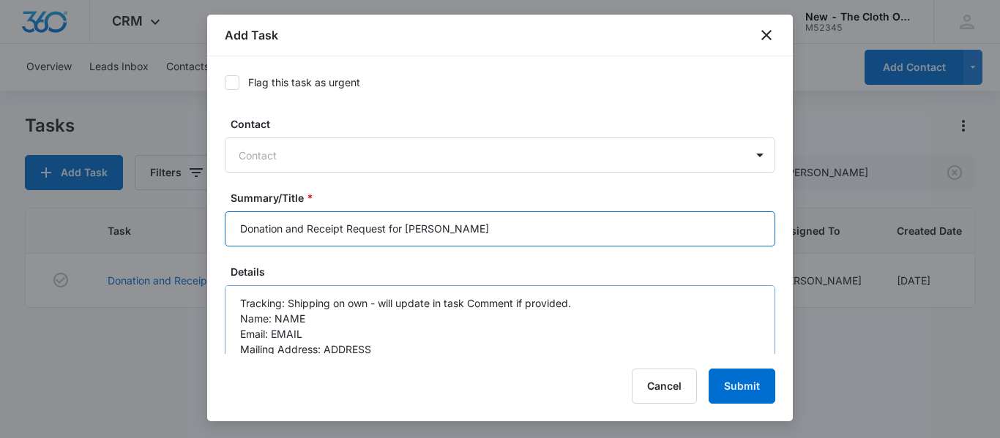
type input "Donation and Receipt Request for [PERSON_NAME]"
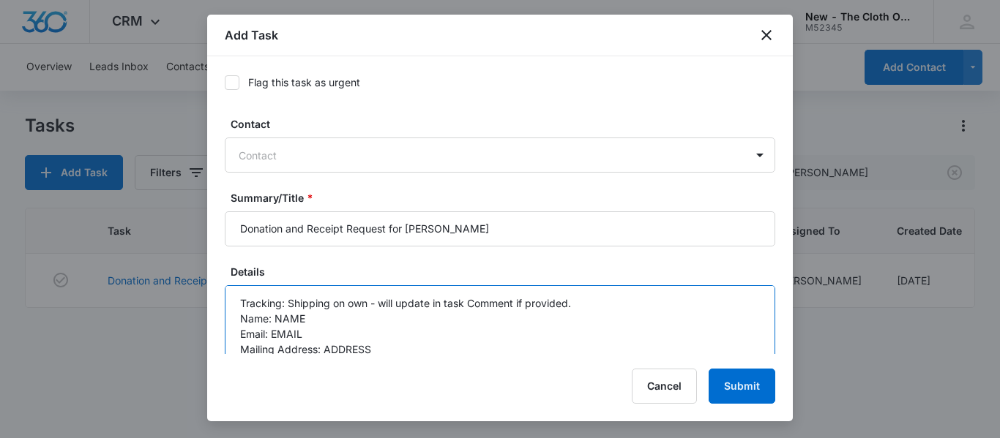
click at [423, 324] on textarea "You will be receiving a donation from the following family. Please be sure to r…" at bounding box center [500, 326] width 550 height 83
paste textarea "[PERSON_NAME]"
click at [337, 342] on textarea "You will be receiving a donation from the following family. Please be sure to r…" at bounding box center [500, 326] width 550 height 83
click at [311, 337] on textarea "You will be receiving a donation from the following family. Please be sure to r…" at bounding box center [500, 326] width 550 height 83
paste textarea "[EMAIL_ADDRESS][PERSON_NAME][DOMAIN_NAME]"
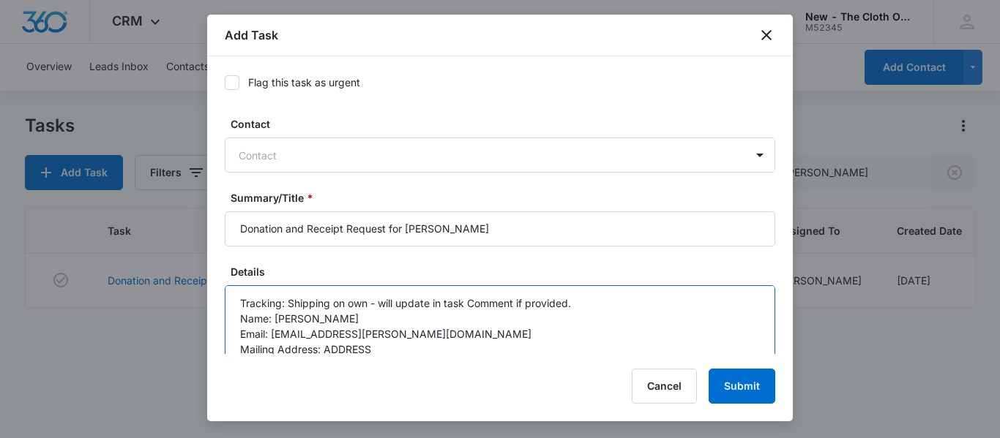
click at [378, 346] on textarea "You will be receiving a donation from the following family. Please be sure to r…" at bounding box center [500, 326] width 550 height 83
paste textarea "[STREET_ADDRESS][PERSON_NAME]"
paste textarea "Elkton"
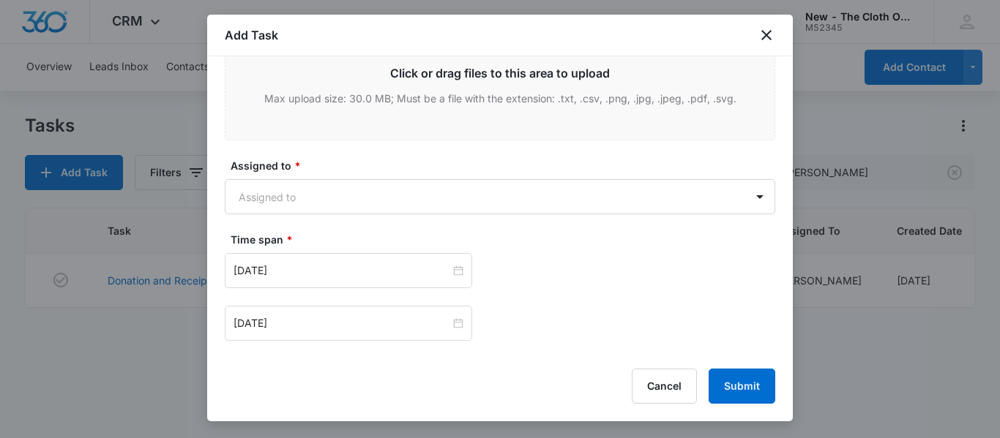
scroll to position [846, 0]
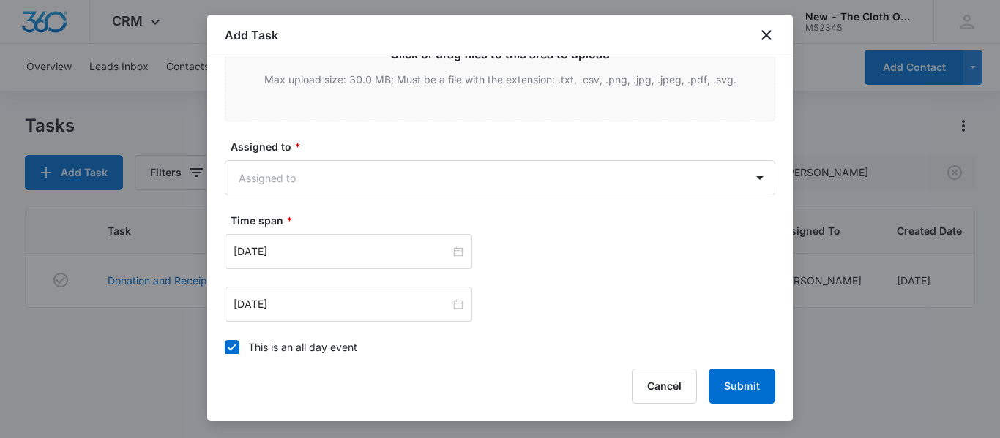
type textarea "You will be receiving a donation from the following family. Please be sure to r…"
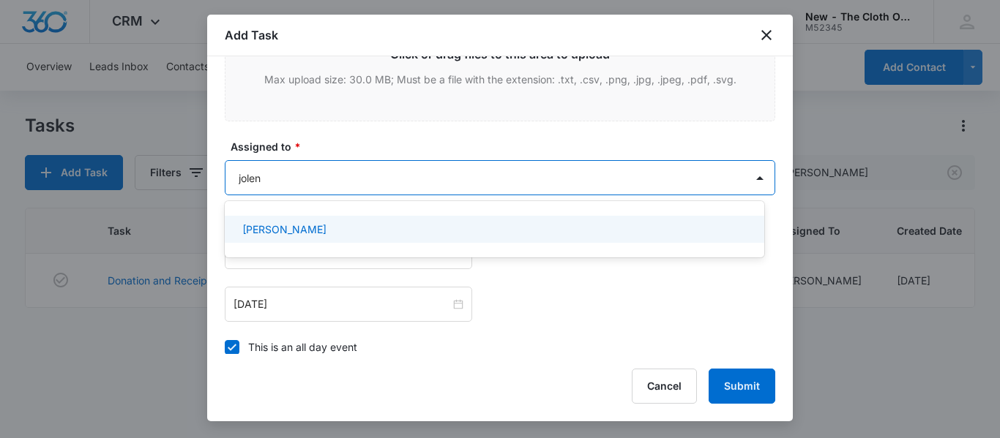
type input "[PERSON_NAME]"
click at [301, 225] on p "[PERSON_NAME]" at bounding box center [284, 229] width 84 height 15
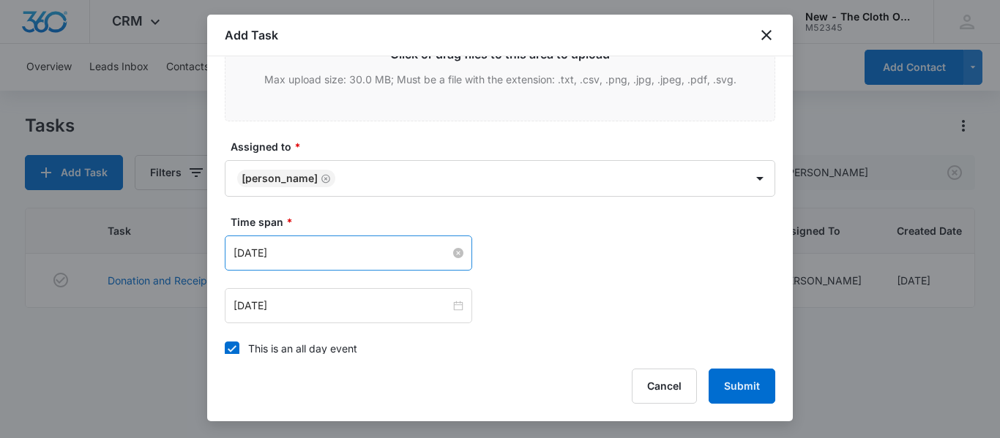
click at [400, 251] on input "[DATE]" at bounding box center [342, 253] width 217 height 16
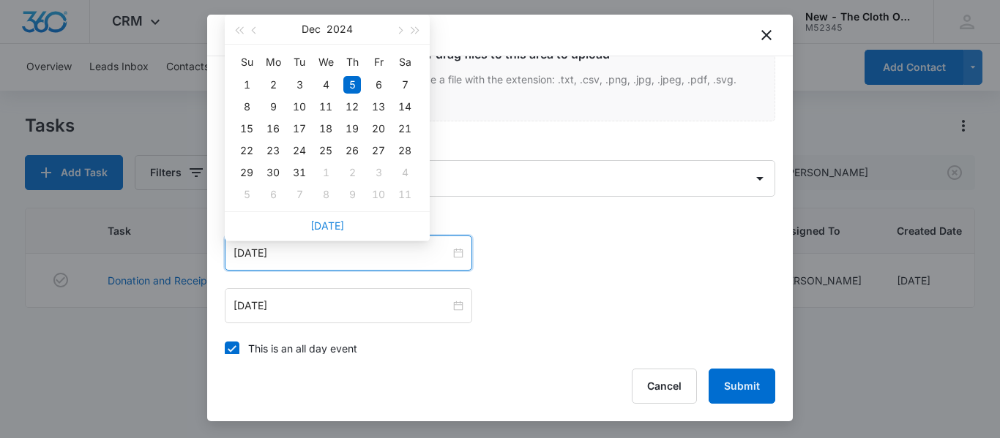
click at [331, 229] on link "[DATE]" at bounding box center [327, 226] width 34 height 12
type input "[DATE]"
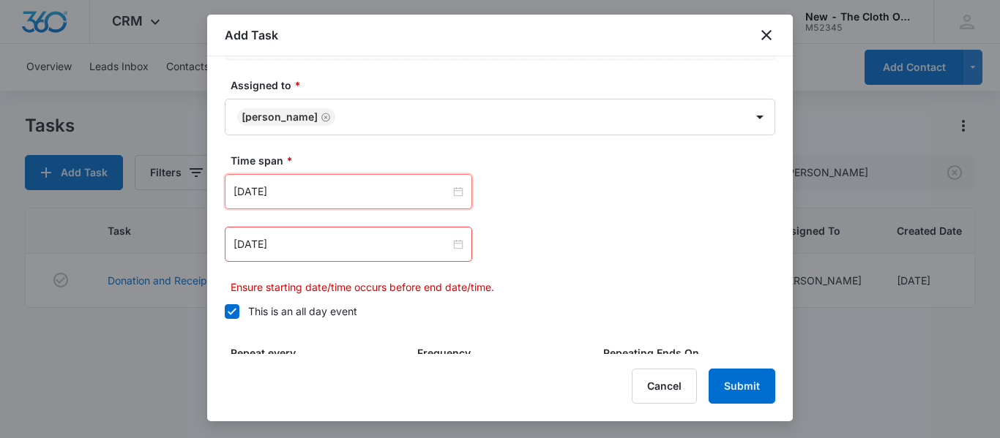
scroll to position [930, 0]
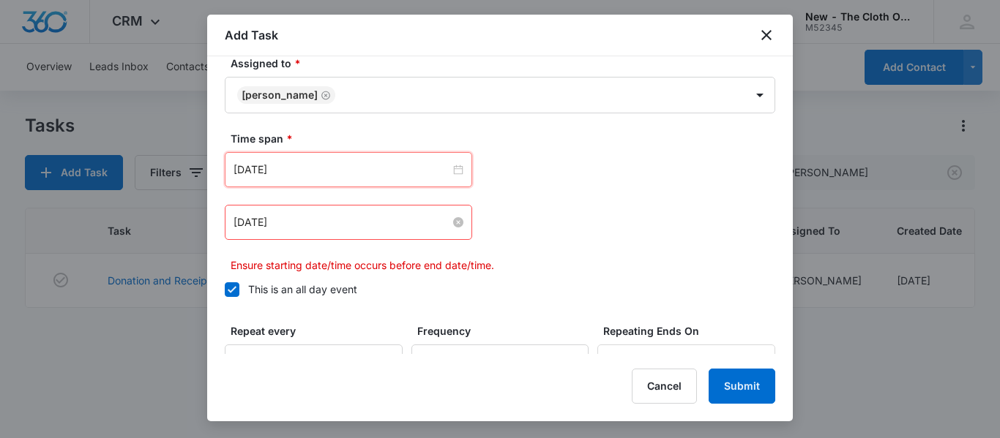
click at [365, 221] on input "[DATE]" at bounding box center [342, 222] width 217 height 16
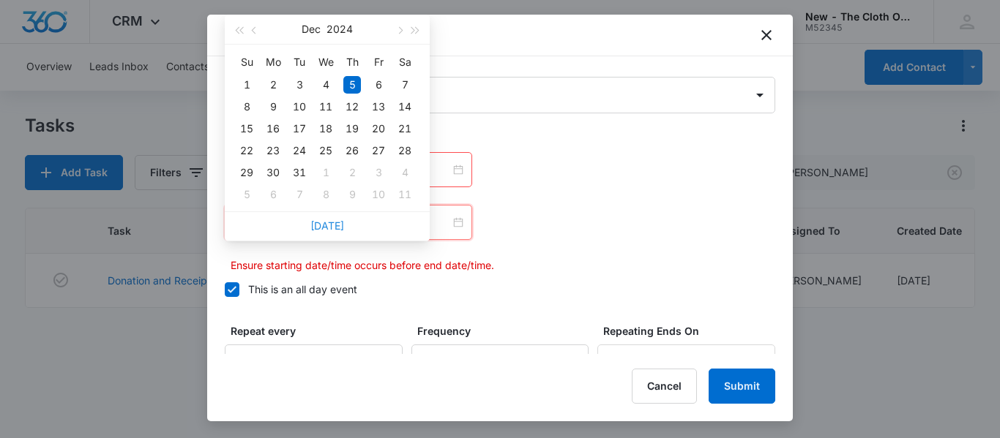
click at [326, 223] on link "[DATE]" at bounding box center [327, 226] width 34 height 12
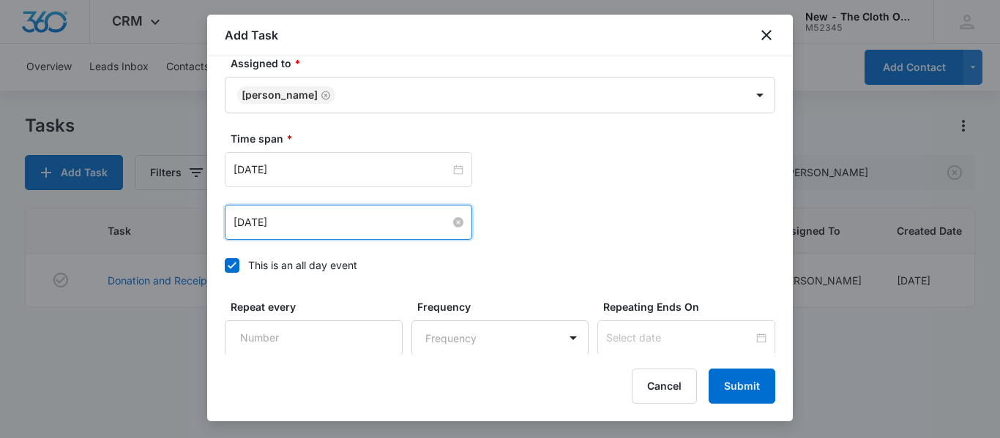
click at [370, 227] on input "[DATE]" at bounding box center [342, 222] width 217 height 16
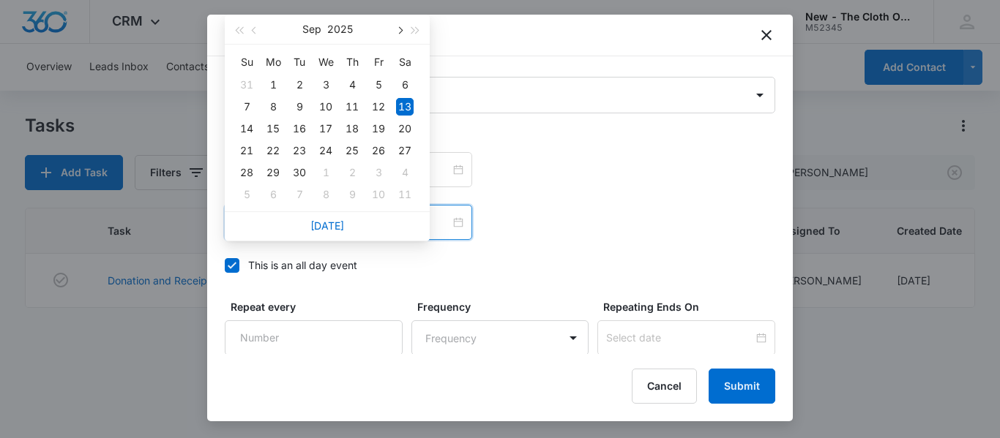
click at [399, 31] on span "button" at bounding box center [398, 30] width 7 height 7
click at [273, 129] on div "13" at bounding box center [273, 129] width 18 height 18
type input "[DATE]"
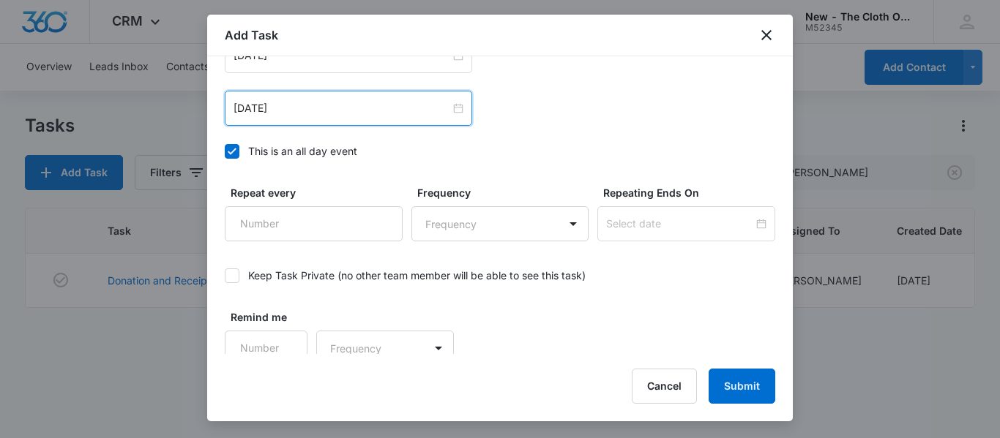
scroll to position [1056, 0]
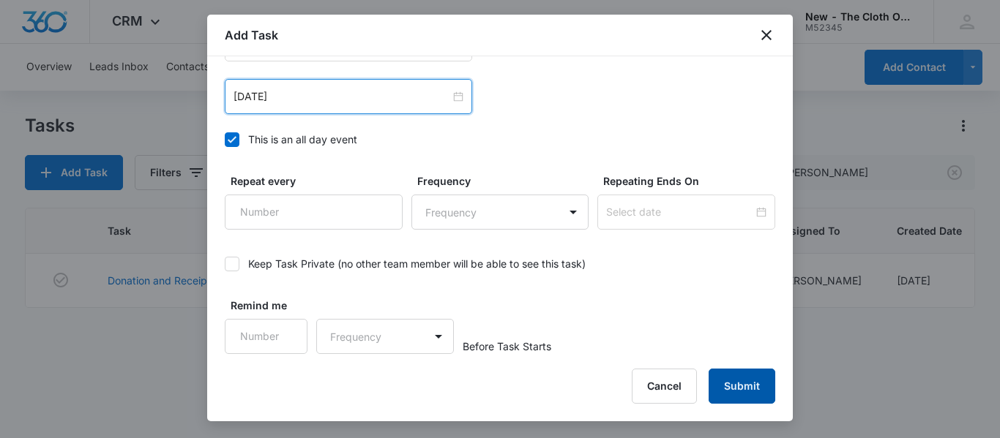
click at [746, 394] on button "Submit" at bounding box center [742, 386] width 67 height 35
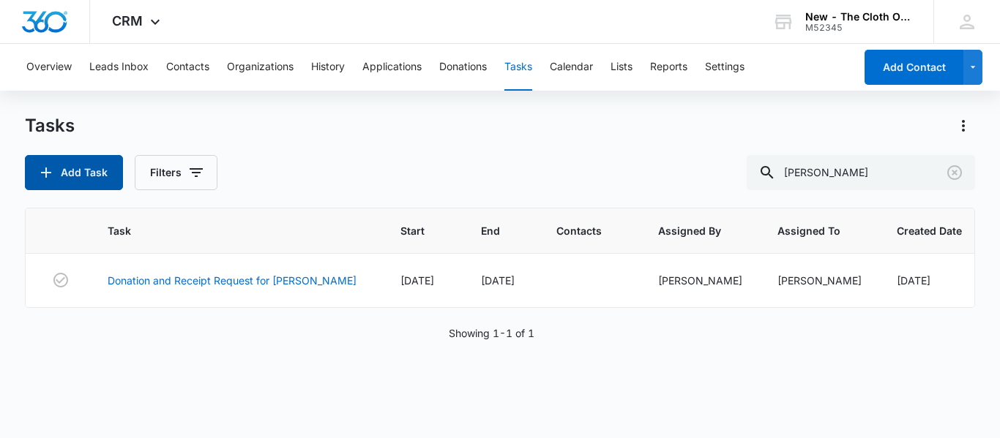
click at [95, 169] on button "Add Task" at bounding box center [74, 172] width 98 height 35
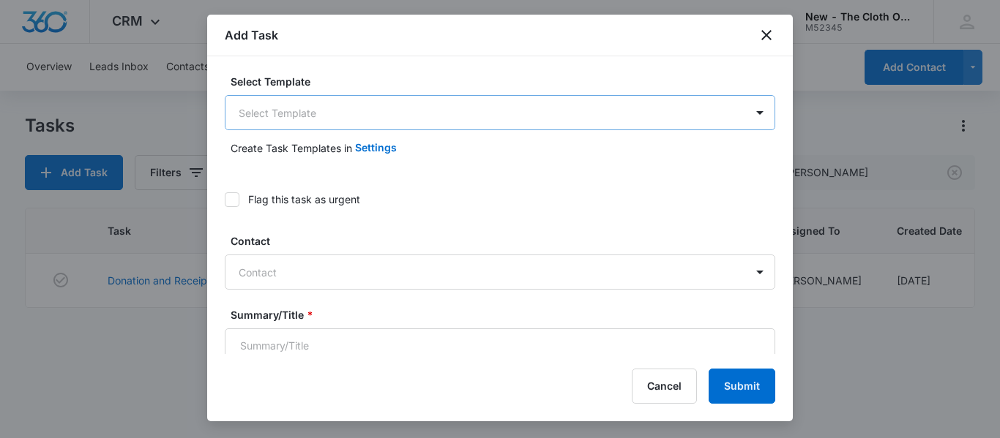
click at [402, 108] on body "CRM Apps Reputation CRM Email Social Ads Intelligence Brand Settings New - The …" at bounding box center [500, 219] width 1000 height 438
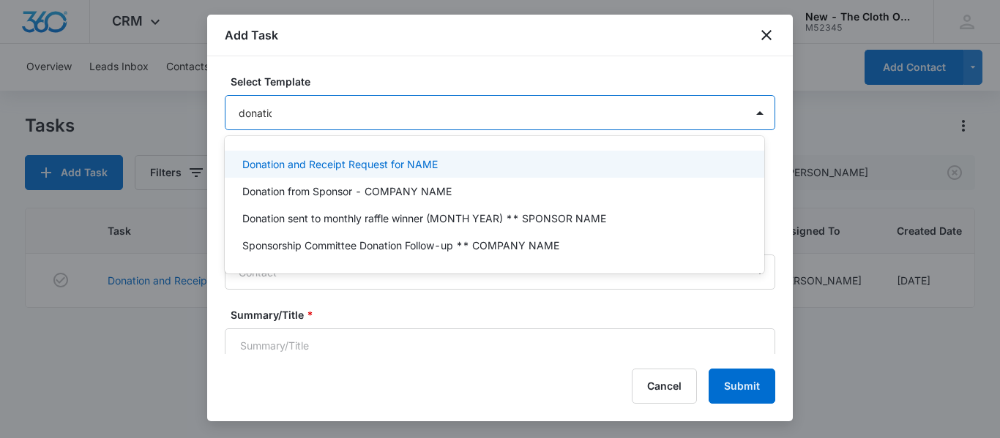
type input "donation"
click at [392, 163] on p "Donation and Receipt Request for NAME" at bounding box center [339, 164] width 195 height 15
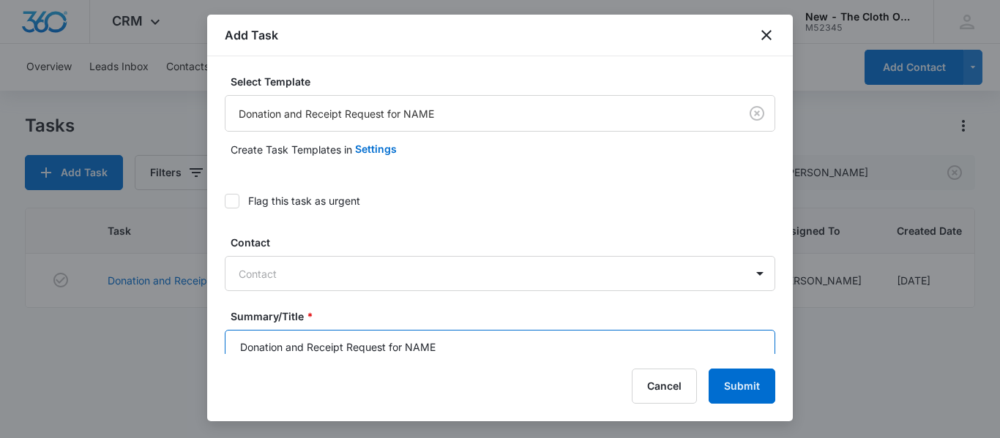
click at [457, 350] on input "Donation and Receipt Request for NAME" at bounding box center [500, 347] width 550 height 35
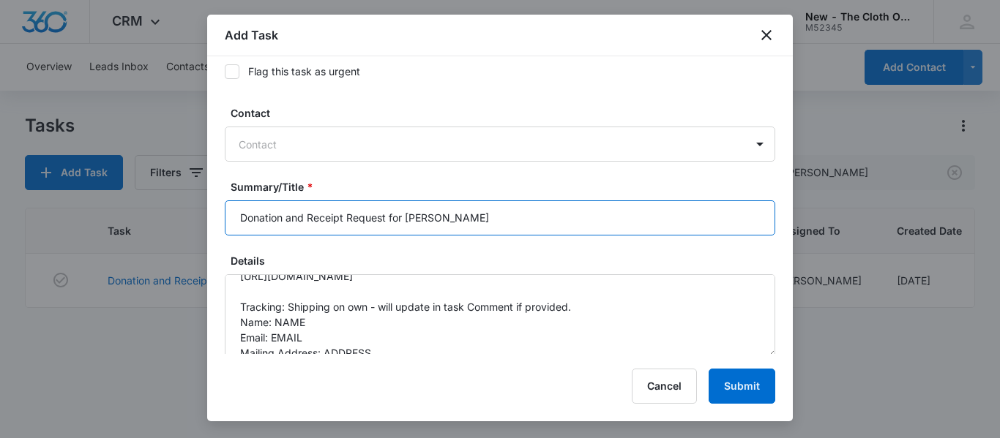
scroll to position [59, 0]
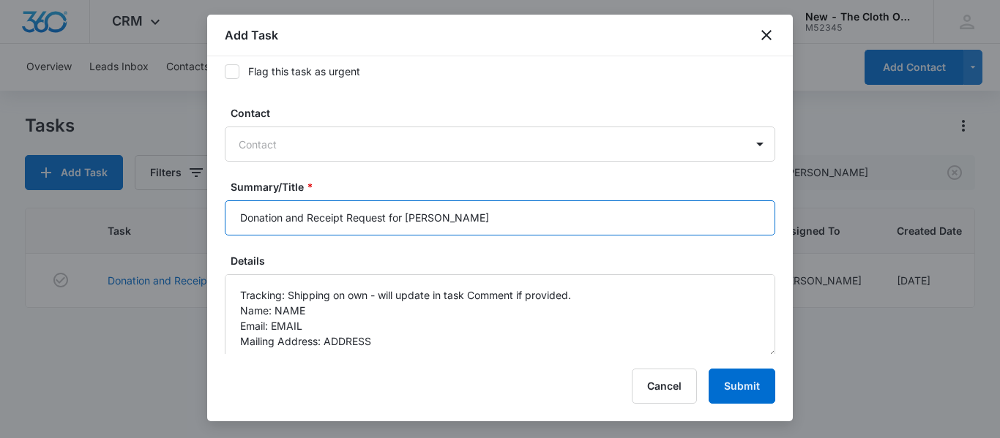
type input "Donation and Receipt Request for [PERSON_NAME]"
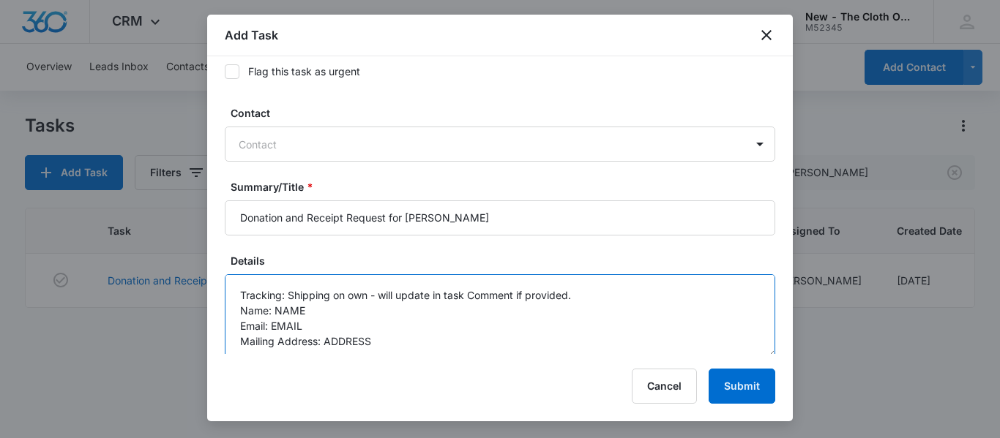
click at [437, 318] on textarea "You will be receiving a donation from the following family. Please be sure to r…" at bounding box center [500, 315] width 550 height 83
paste textarea "[PERSON_NAME]"
click at [337, 321] on textarea "You will be receiving a donation from the following family. Please be sure to r…" at bounding box center [500, 315] width 550 height 83
paste textarea "[EMAIL_ADDRESS][DOMAIN_NAME]"
click at [385, 347] on textarea "You will be receiving a donation from the following family. Please be sure to r…" at bounding box center [500, 315] width 550 height 83
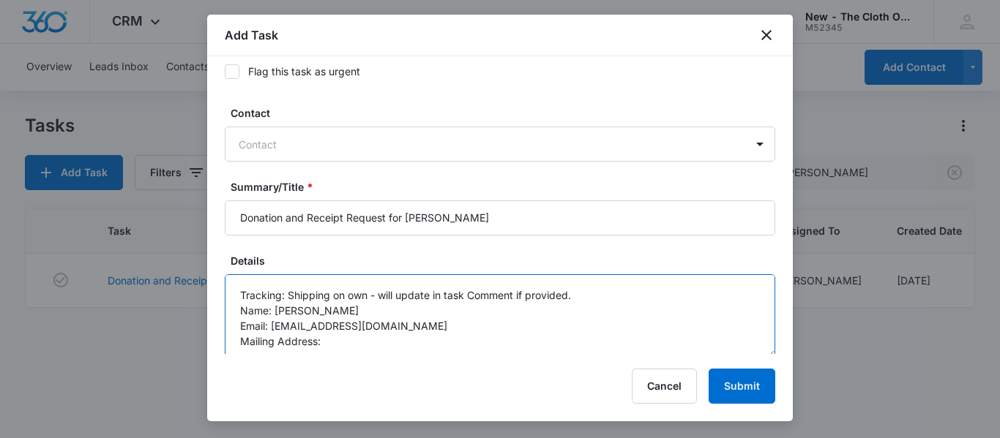
paste textarea "[STREET_ADDRESS]"
paste textarea "[GEOGRAPHIC_DATA]"
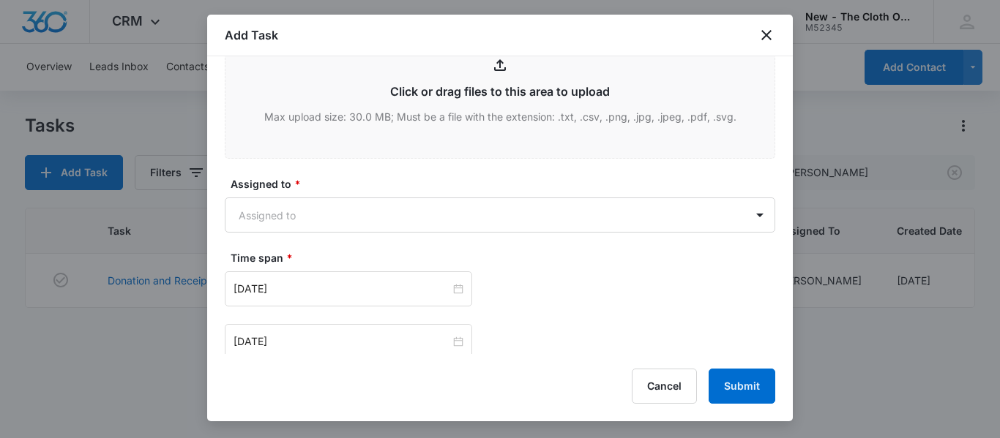
scroll to position [810, 0]
type textarea "You will be receiving a donation from the following family. Please be sure to r…"
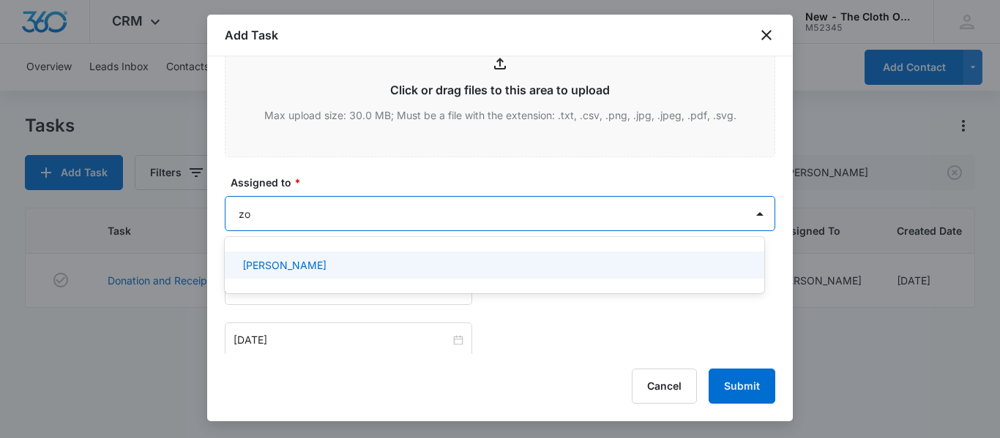
type input "zoe"
click at [331, 270] on div "[PERSON_NAME]" at bounding box center [492, 265] width 501 height 15
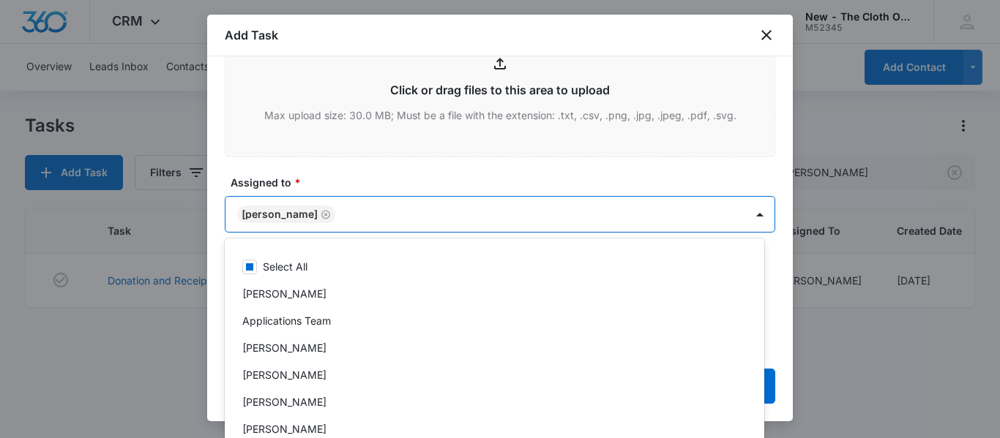
click at [441, 181] on label "Assigned to *" at bounding box center [506, 182] width 550 height 15
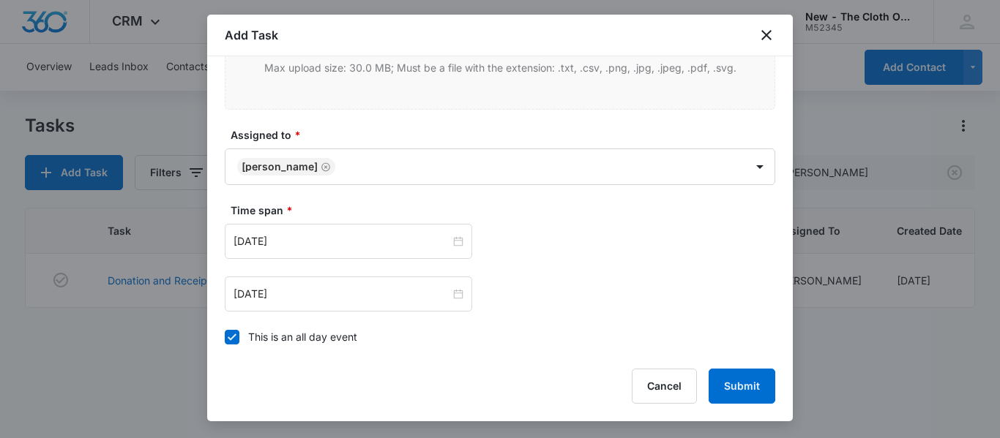
scroll to position [886, 0]
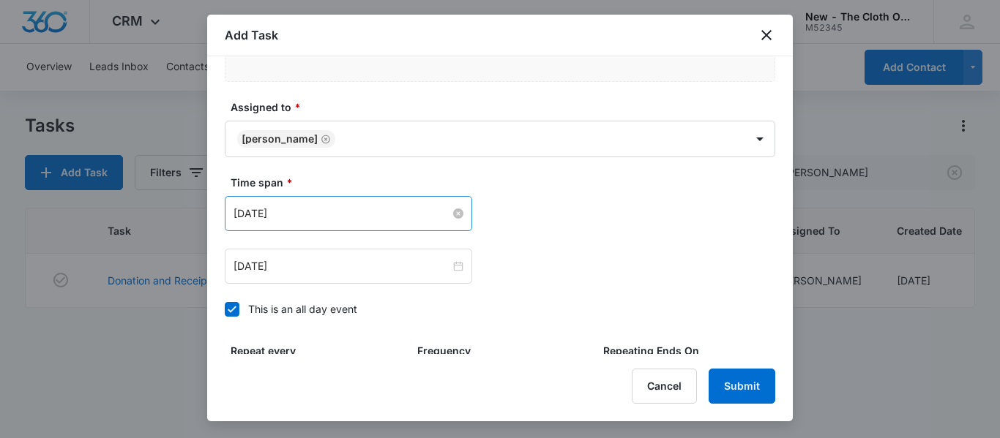
click at [385, 217] on input "[DATE]" at bounding box center [342, 214] width 217 height 16
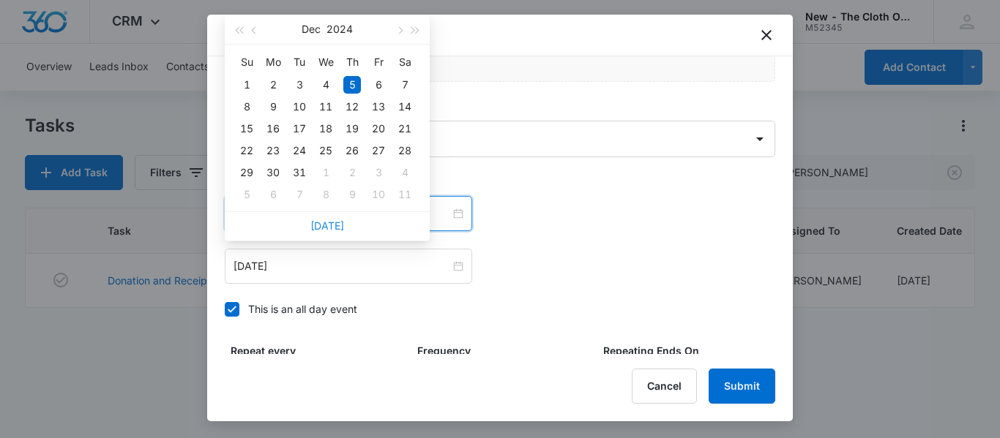
click at [332, 224] on link "[DATE]" at bounding box center [327, 226] width 34 height 12
type input "[DATE]"
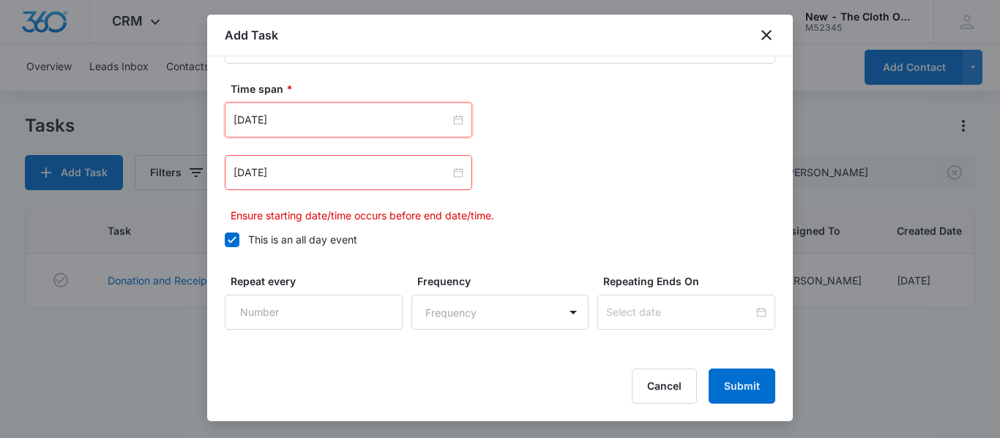
scroll to position [980, 0]
click at [345, 169] on input "[DATE]" at bounding box center [342, 172] width 217 height 16
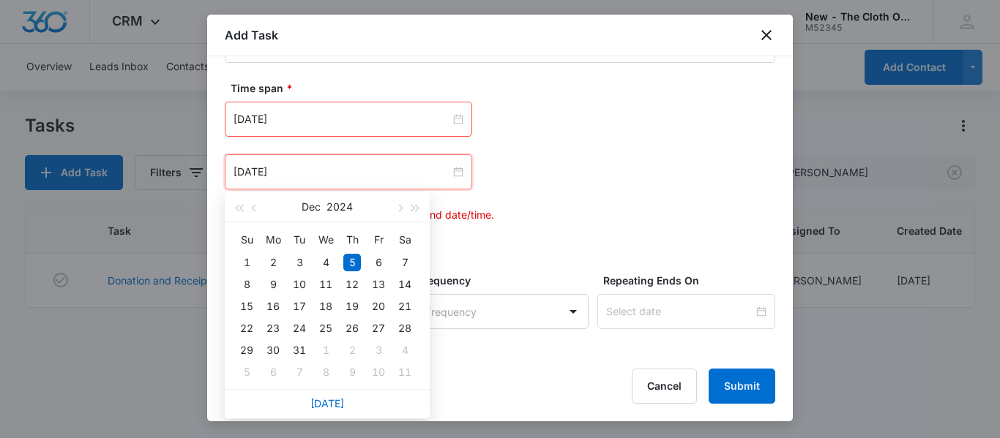
click at [316, 411] on div "[DATE]" at bounding box center [327, 403] width 205 height 29
click at [324, 405] on link "[DATE]" at bounding box center [327, 403] width 34 height 12
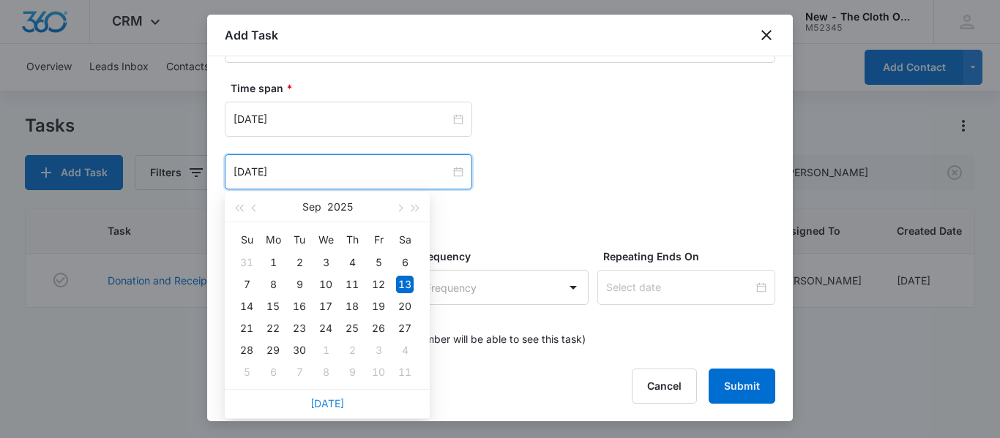
type input "[DATE]"
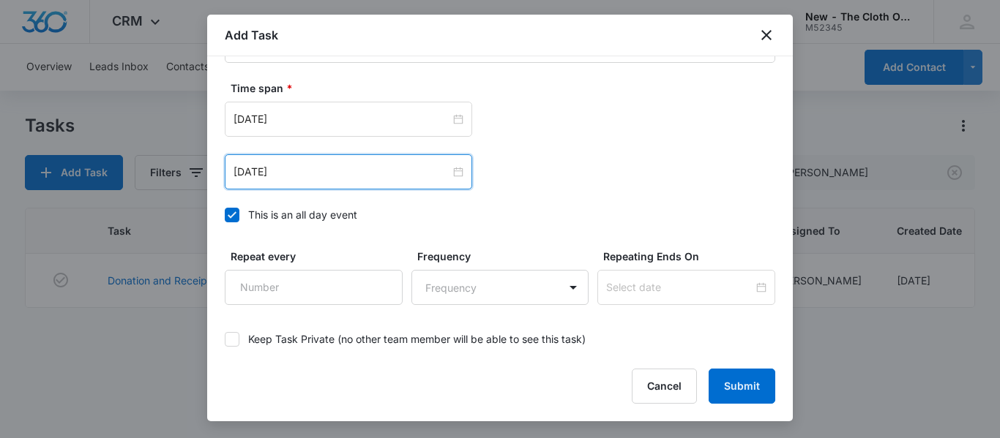
click at [366, 209] on label "This is an all day event" at bounding box center [500, 214] width 550 height 15
click at [225, 215] on input "This is an all day event" at bounding box center [225, 215] width 0 height 0
click at [380, 171] on input "[DATE]" at bounding box center [342, 172] width 217 height 16
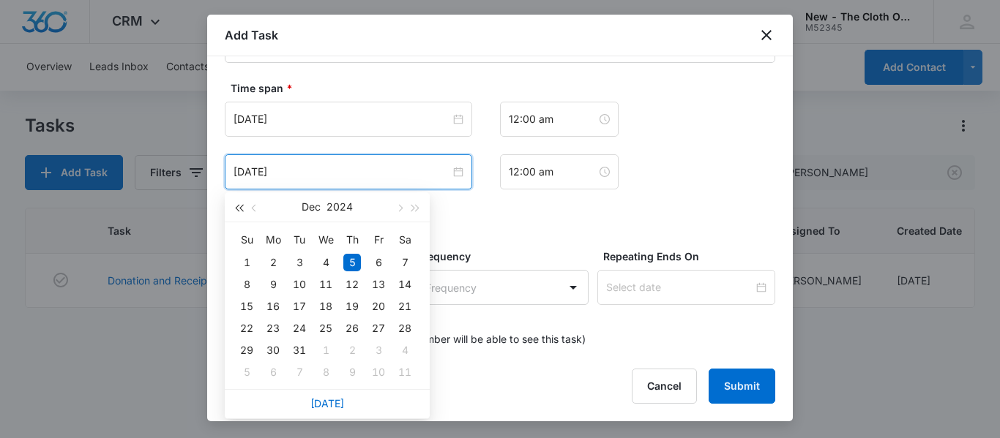
click at [239, 209] on span "button" at bounding box center [238, 208] width 7 height 7
click at [673, 155] on div "[DATE] [DATE] Su Mo Tu We Th Fr Sa 26 27 28 29 30 1 2 3 4 5 6 7 8 9 10 11 12 13…" at bounding box center [500, 171] width 550 height 35
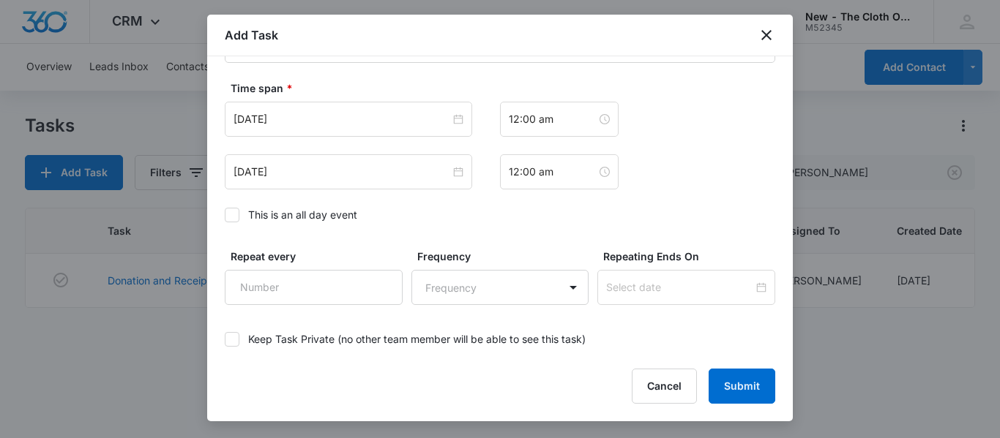
click at [232, 214] on icon at bounding box center [231, 215] width 13 height 13
click at [225, 215] on input "This is an all day event" at bounding box center [225, 215] width 0 height 0
click at [381, 117] on input "[DATE]" at bounding box center [342, 119] width 217 height 16
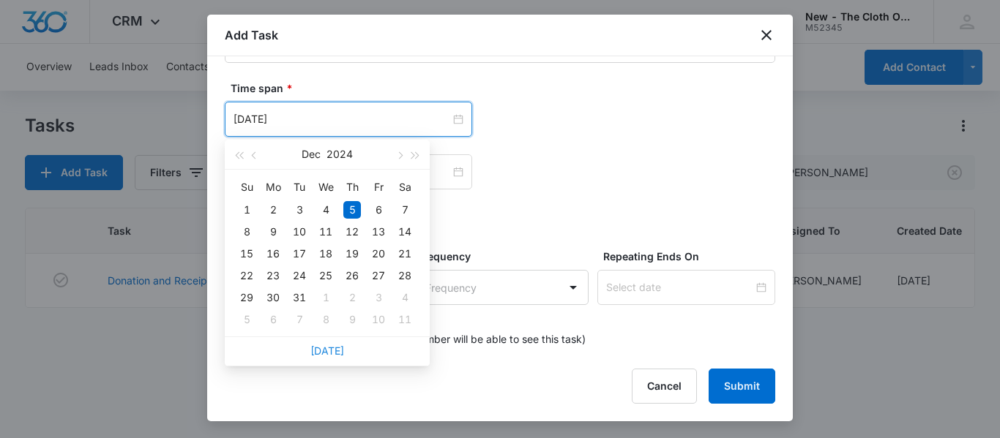
click at [324, 351] on link "[DATE]" at bounding box center [327, 351] width 34 height 12
type input "[DATE]"
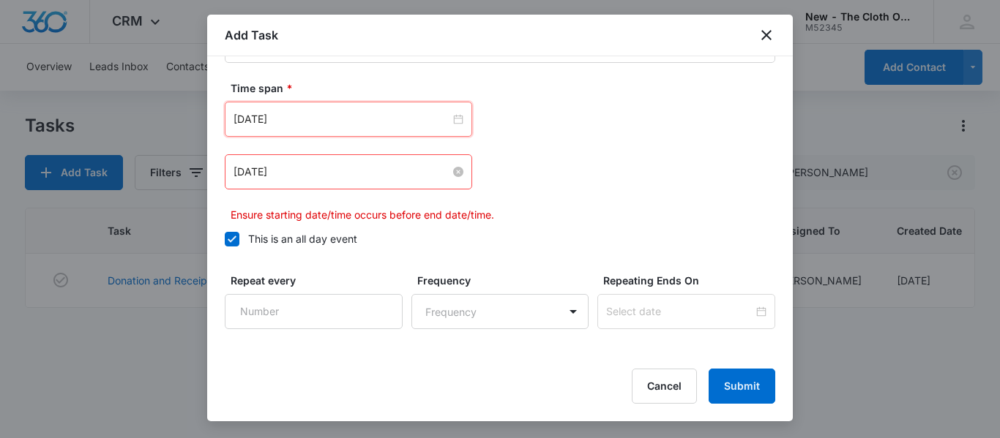
click at [363, 165] on input "[DATE]" at bounding box center [342, 172] width 217 height 16
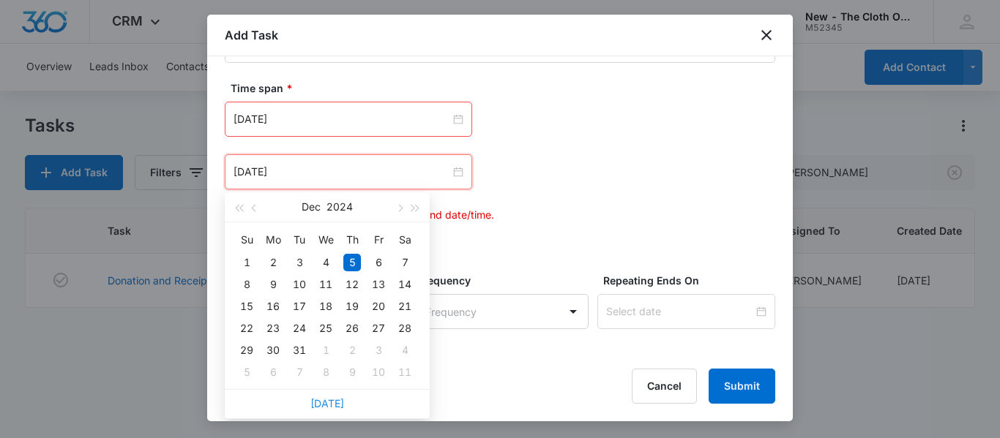
click at [321, 403] on link "[DATE]" at bounding box center [327, 403] width 34 height 12
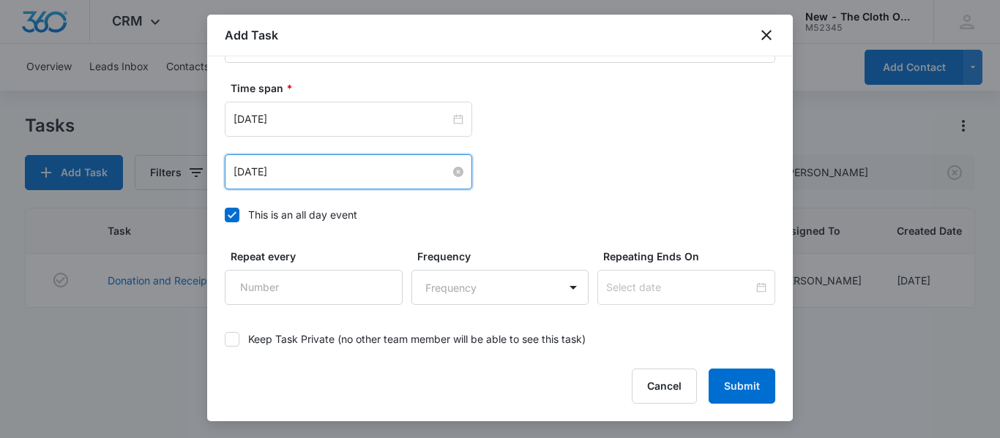
click at [368, 168] on input "[DATE]" at bounding box center [342, 172] width 217 height 16
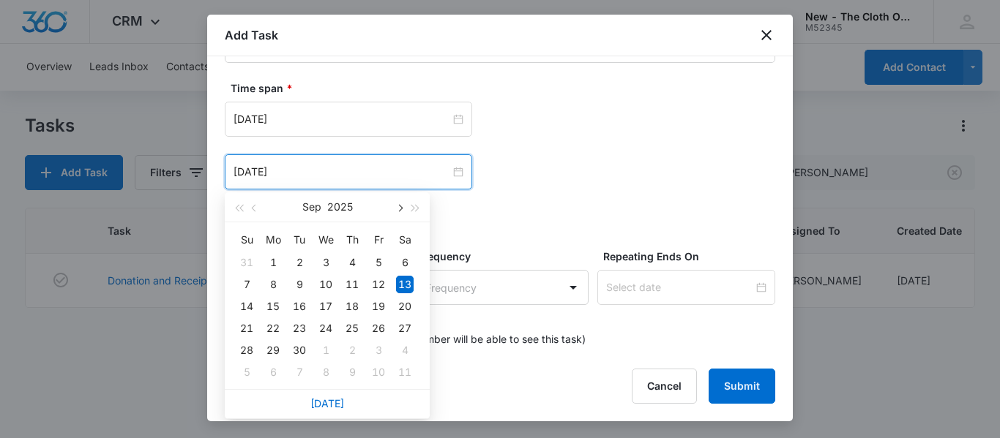
click at [399, 209] on span "button" at bounding box center [398, 208] width 7 height 7
click at [274, 306] on div "13" at bounding box center [273, 307] width 18 height 18
type input "[DATE]"
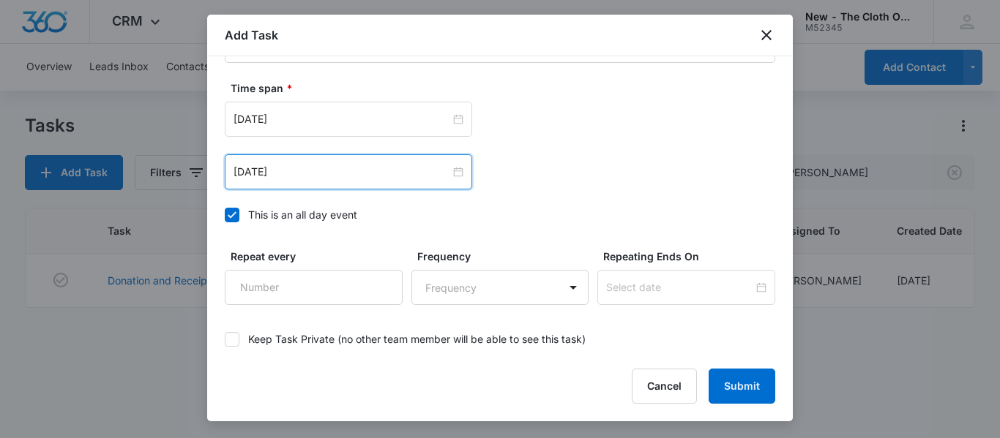
scroll to position [1056, 0]
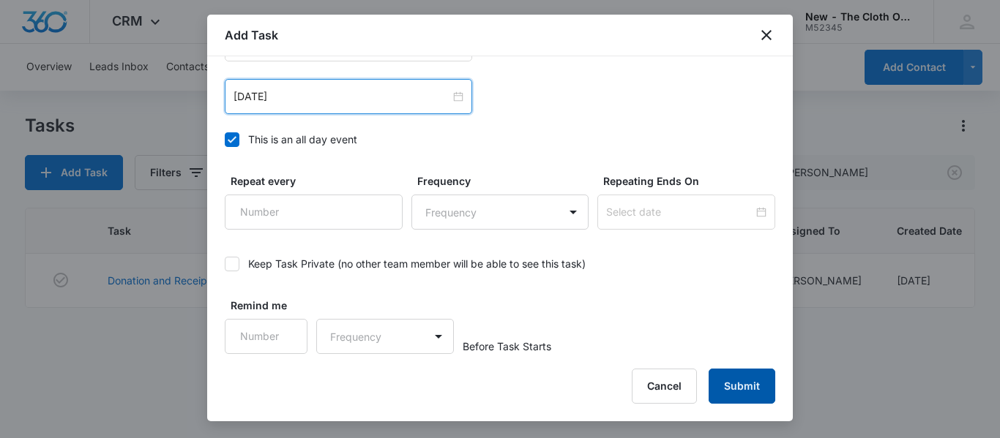
click at [749, 395] on button "Submit" at bounding box center [742, 386] width 67 height 35
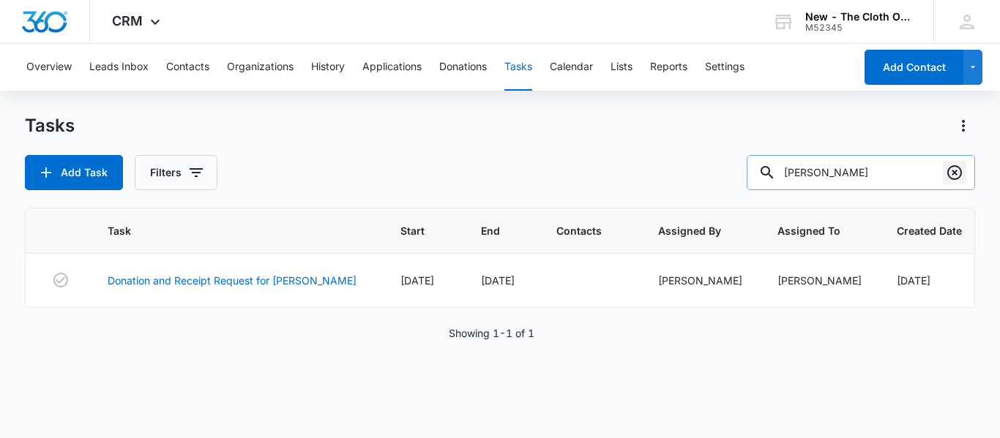
click at [957, 180] on icon "Clear" at bounding box center [955, 173] width 18 height 18
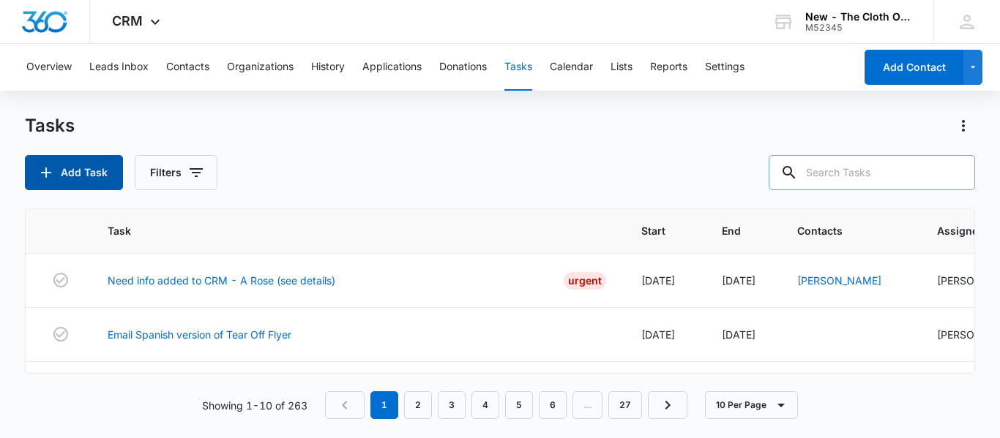
click at [100, 182] on button "Add Task" at bounding box center [74, 172] width 98 height 35
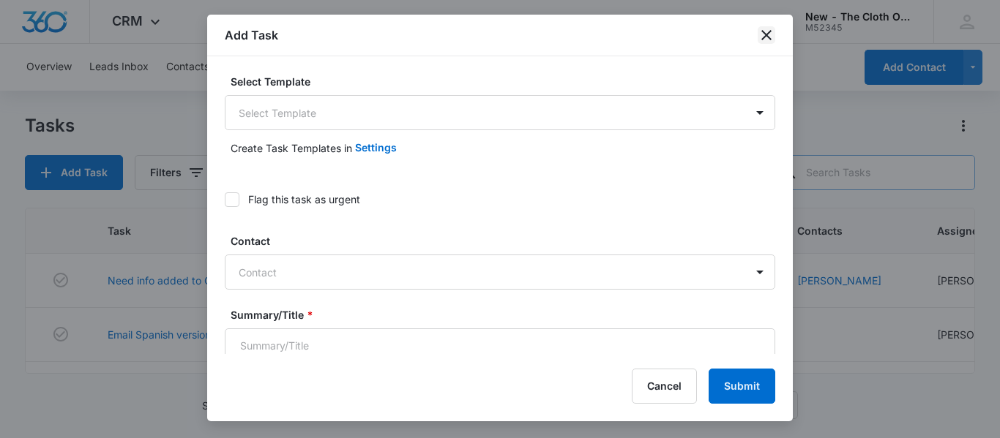
click at [769, 30] on icon "close" at bounding box center [767, 35] width 18 height 18
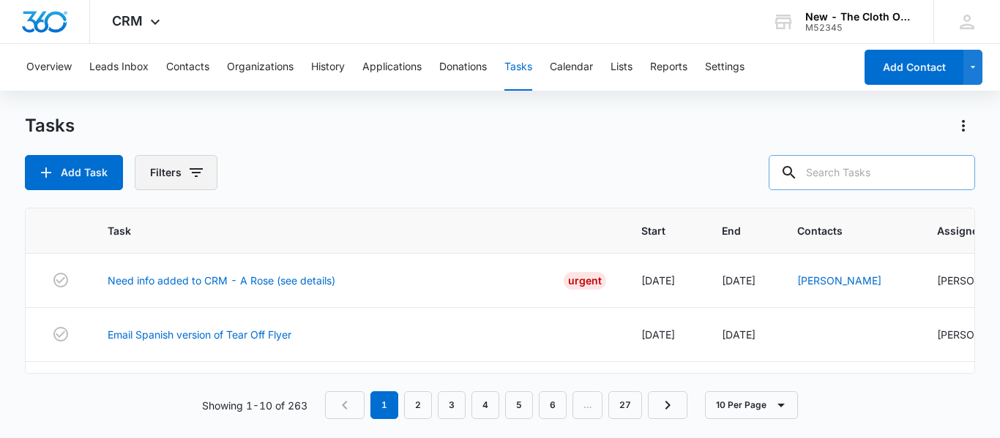
click at [191, 160] on button "Filters" at bounding box center [176, 172] width 83 height 35
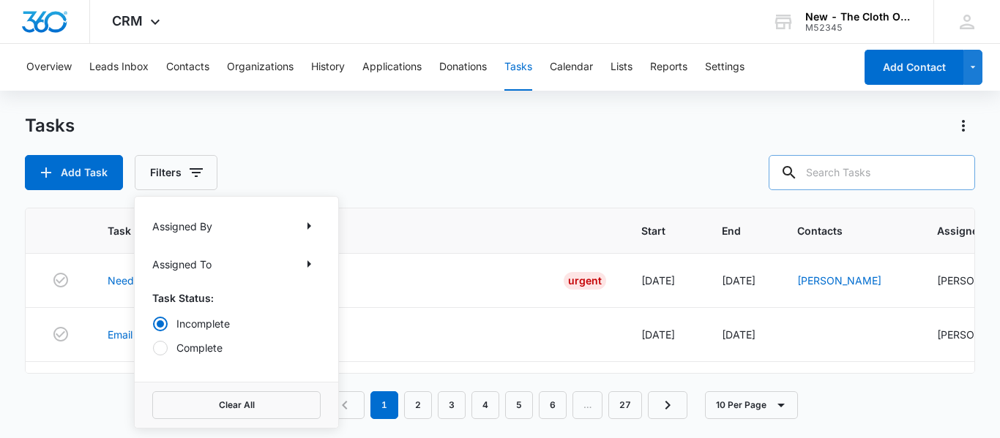
click at [187, 270] on p "Assigned To" at bounding box center [181, 264] width 59 height 15
click at [306, 266] on icon "Show Assigned To filters" at bounding box center [309, 264] width 18 height 18
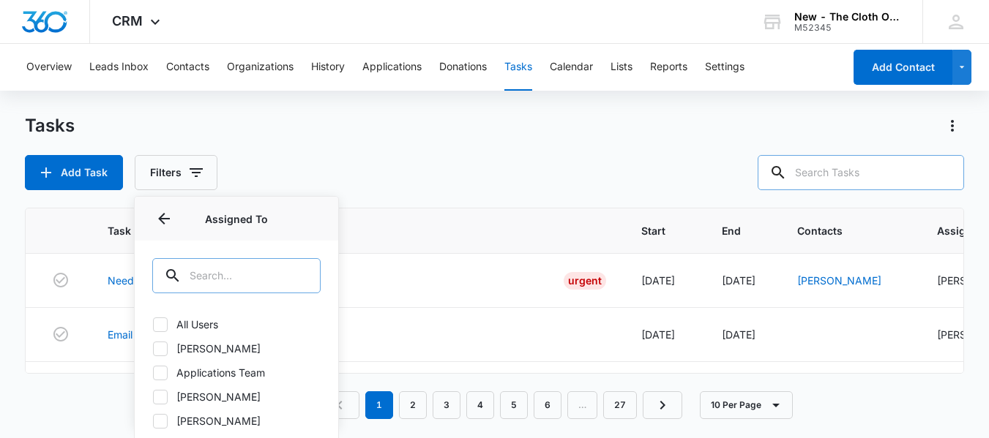
click at [207, 286] on input "text" at bounding box center [236, 275] width 168 height 35
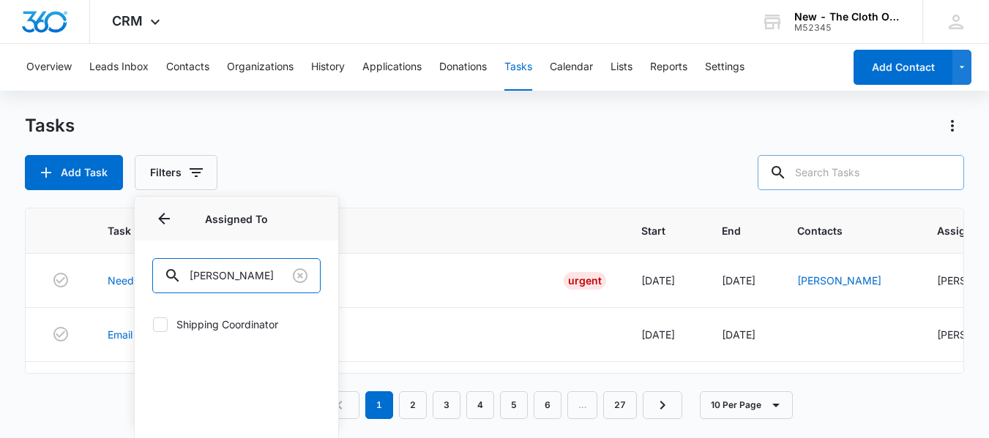
type input "[PERSON_NAME]"
click at [158, 327] on icon at bounding box center [160, 324] width 9 height 7
click at [153, 325] on input "Shipping Coordinator" at bounding box center [152, 324] width 1 height 1
checkbox input "true"
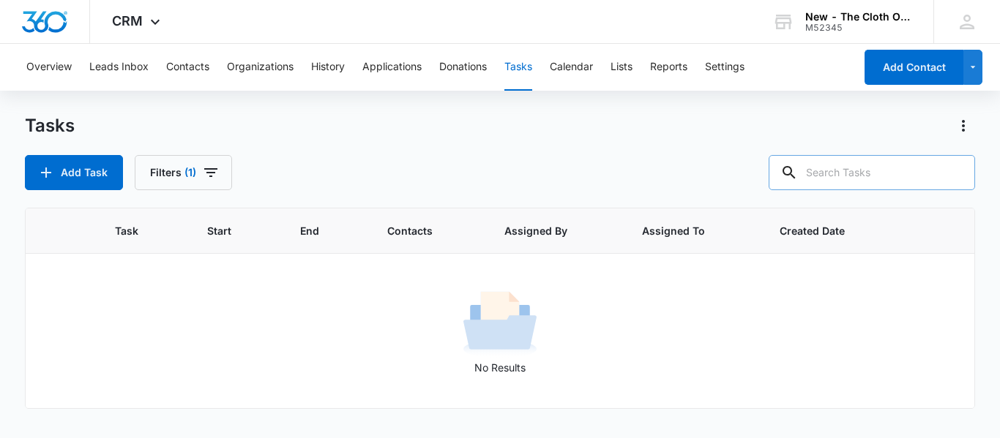
click at [457, 116] on div "Tasks" at bounding box center [500, 125] width 950 height 23
click at [188, 172] on span "(1)" at bounding box center [190, 173] width 12 height 10
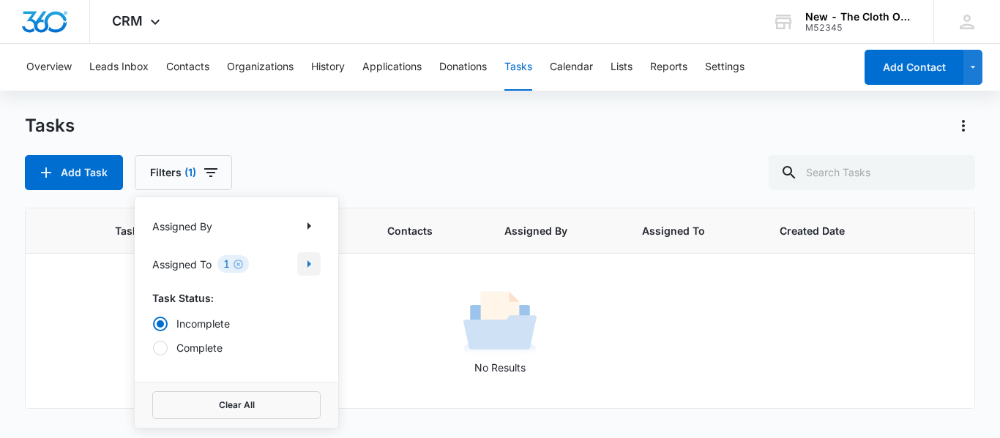
click at [312, 268] on icon "Show Assigned To filters" at bounding box center [309, 264] width 18 height 18
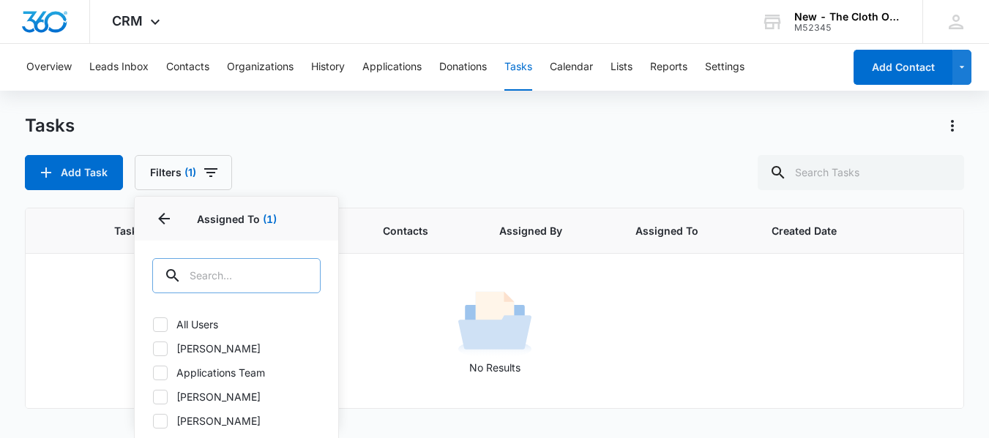
click at [233, 283] on input "text" at bounding box center [236, 275] width 168 height 35
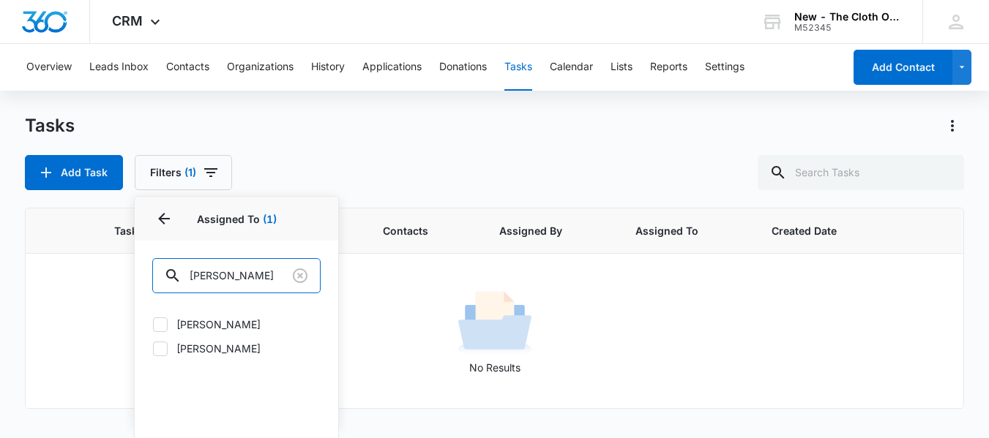
type input "[PERSON_NAME]"
click at [164, 326] on icon at bounding box center [160, 324] width 13 height 13
click at [153, 325] on input "[PERSON_NAME]" at bounding box center [152, 324] width 1 height 1
checkbox input "true"
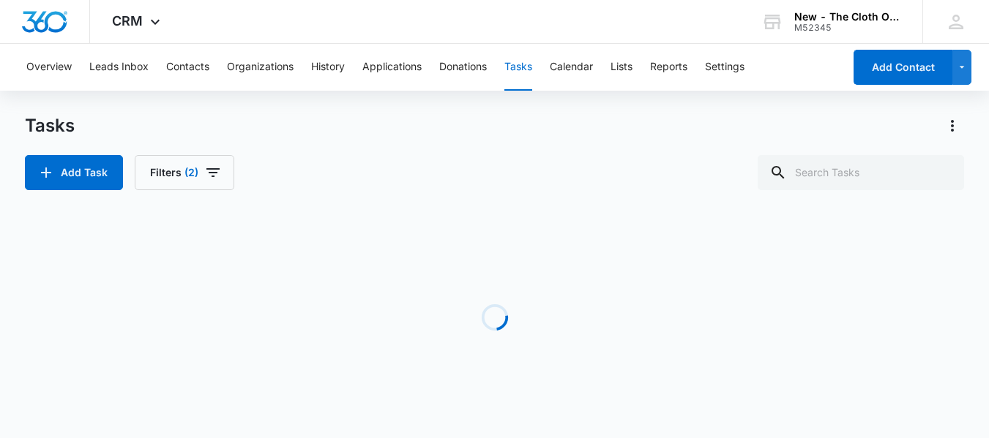
click at [283, 144] on div "Tasks Add Task Filters (2)" at bounding box center [494, 152] width 939 height 76
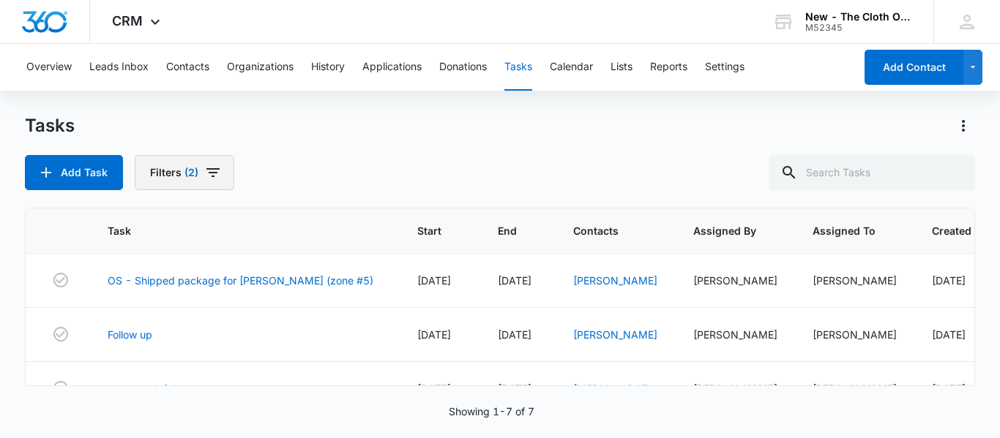
click at [197, 184] on button "Filters (2)" at bounding box center [185, 172] width 100 height 35
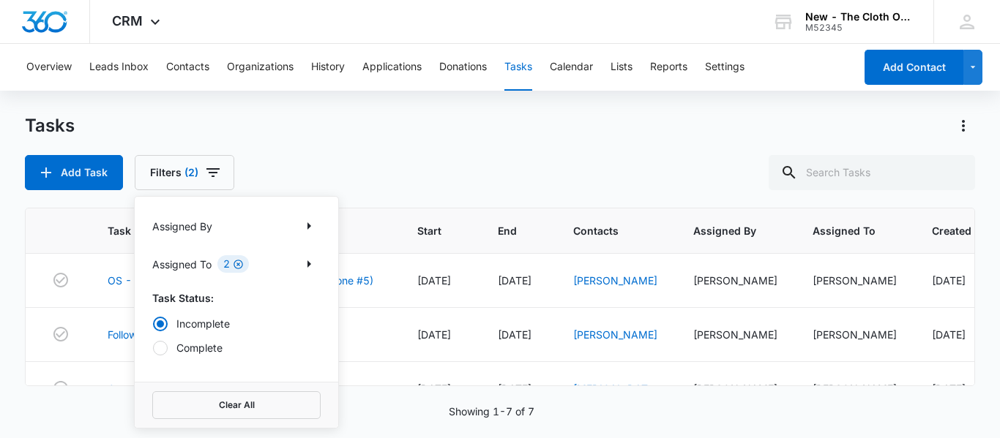
click at [239, 264] on icon "Clear" at bounding box center [239, 265] width 10 height 10
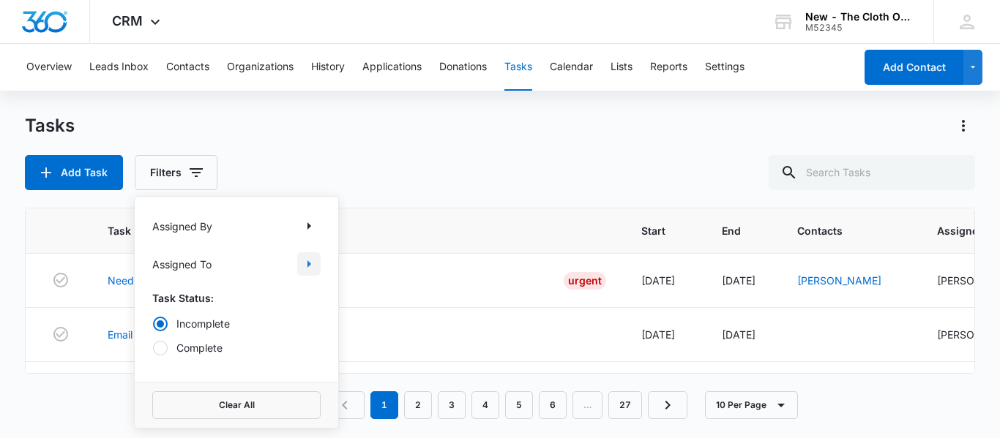
click at [302, 269] on icon "Show Assigned To filters" at bounding box center [309, 264] width 18 height 18
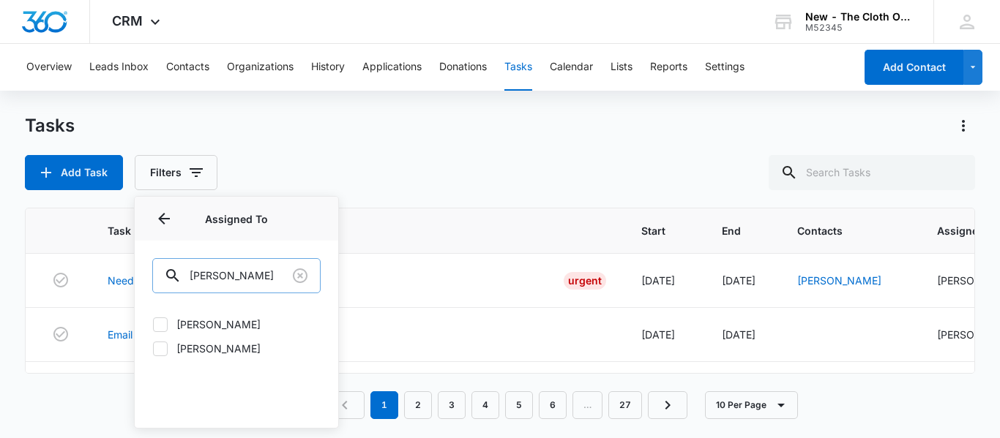
click at [250, 275] on input "sarah" at bounding box center [236, 275] width 168 height 35
type input "[PERSON_NAME]"
click at [168, 326] on label "Shipping Coordinator" at bounding box center [236, 324] width 168 height 15
click at [153, 325] on input "Shipping Coordinator" at bounding box center [152, 324] width 1 height 1
checkbox input "true"
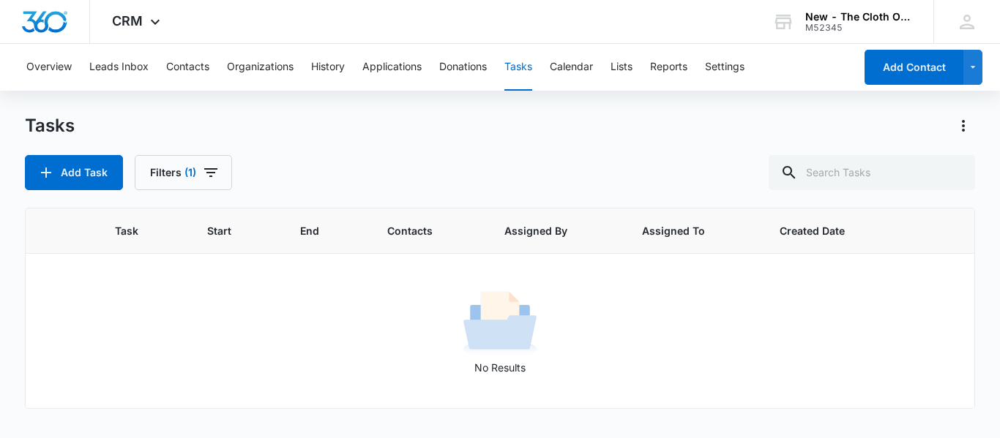
click at [369, 163] on div "Add Task Filters (1)" at bounding box center [500, 172] width 950 height 35
